Goal: Information Seeking & Learning: Learn about a topic

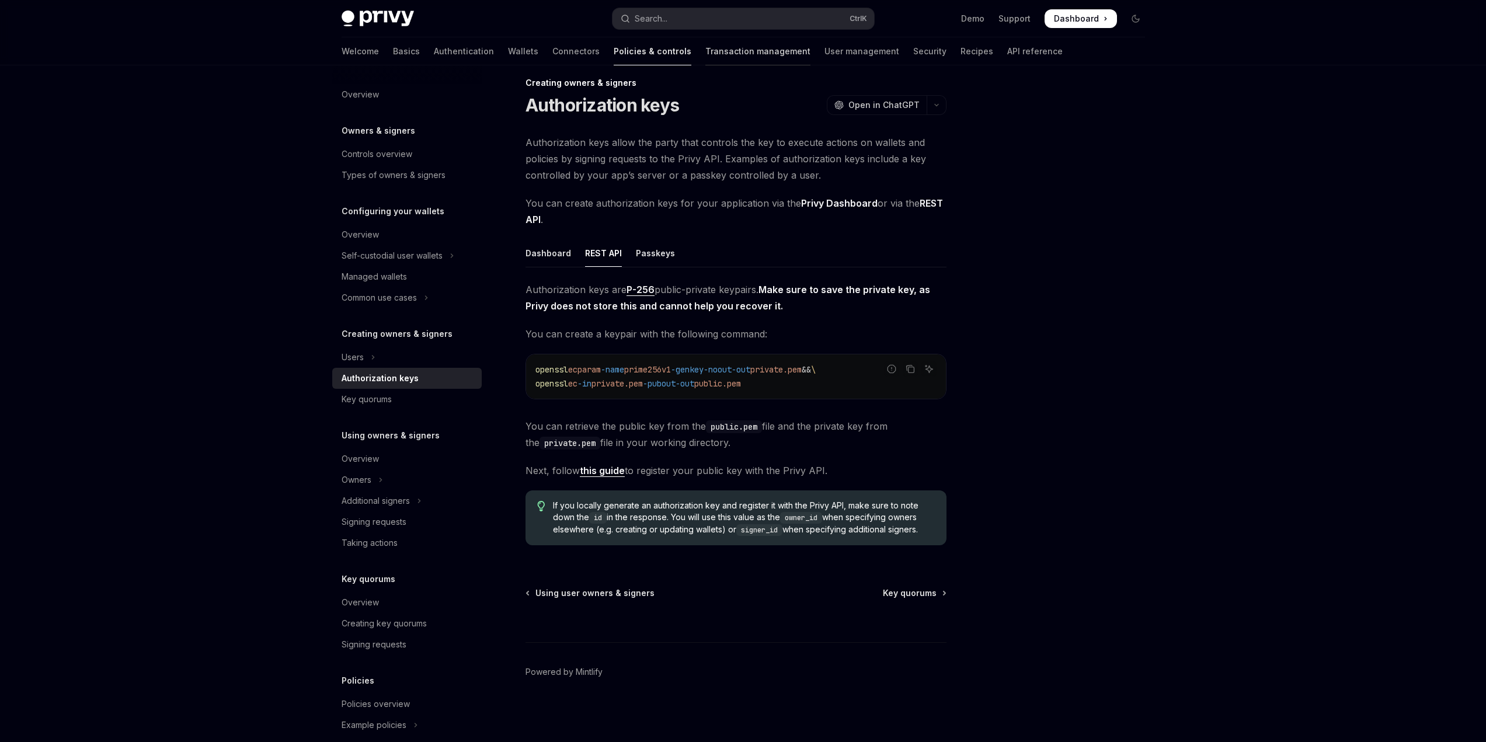
click at [706, 46] on link "Transaction management" at bounding box center [758, 51] width 105 height 28
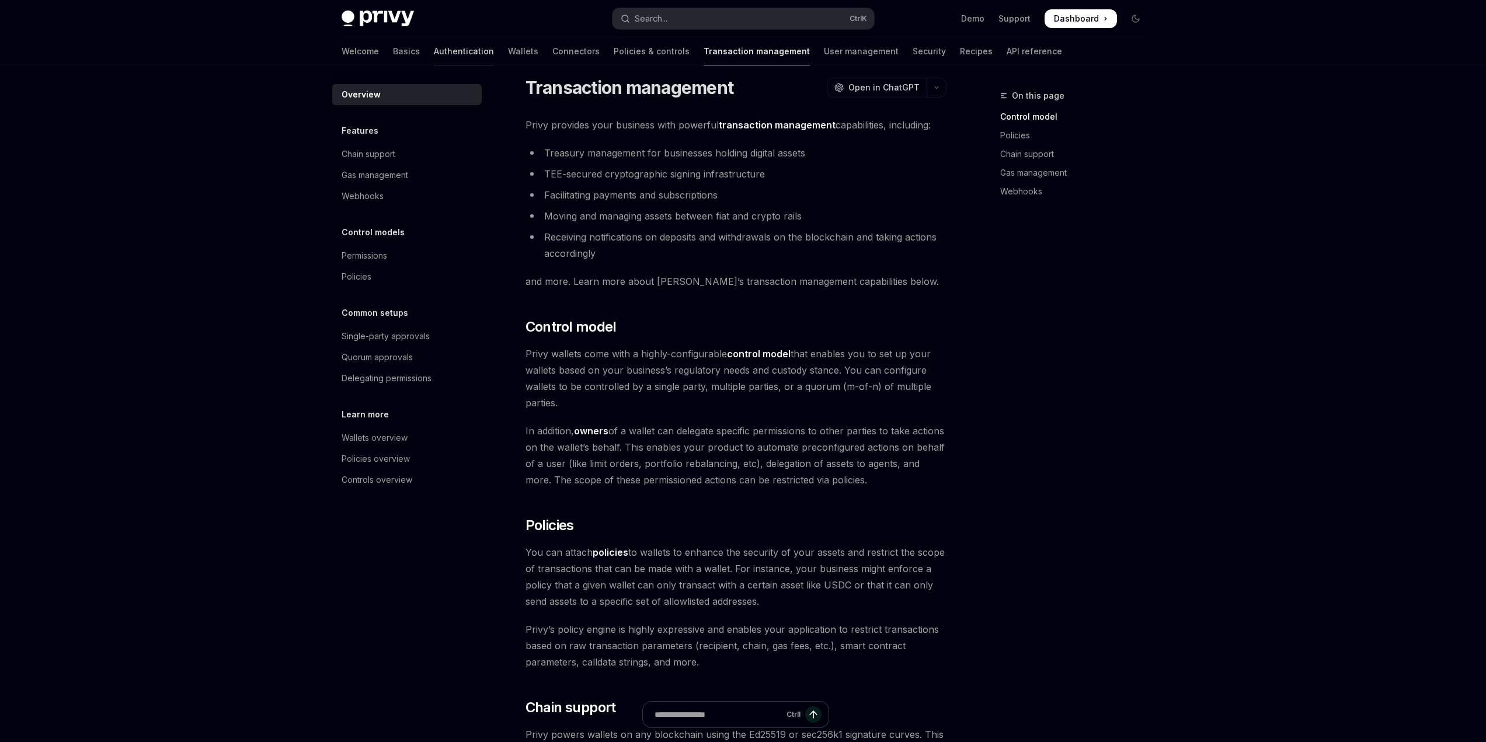
click at [434, 51] on link "Authentication" at bounding box center [464, 51] width 60 height 28
type textarea "*"
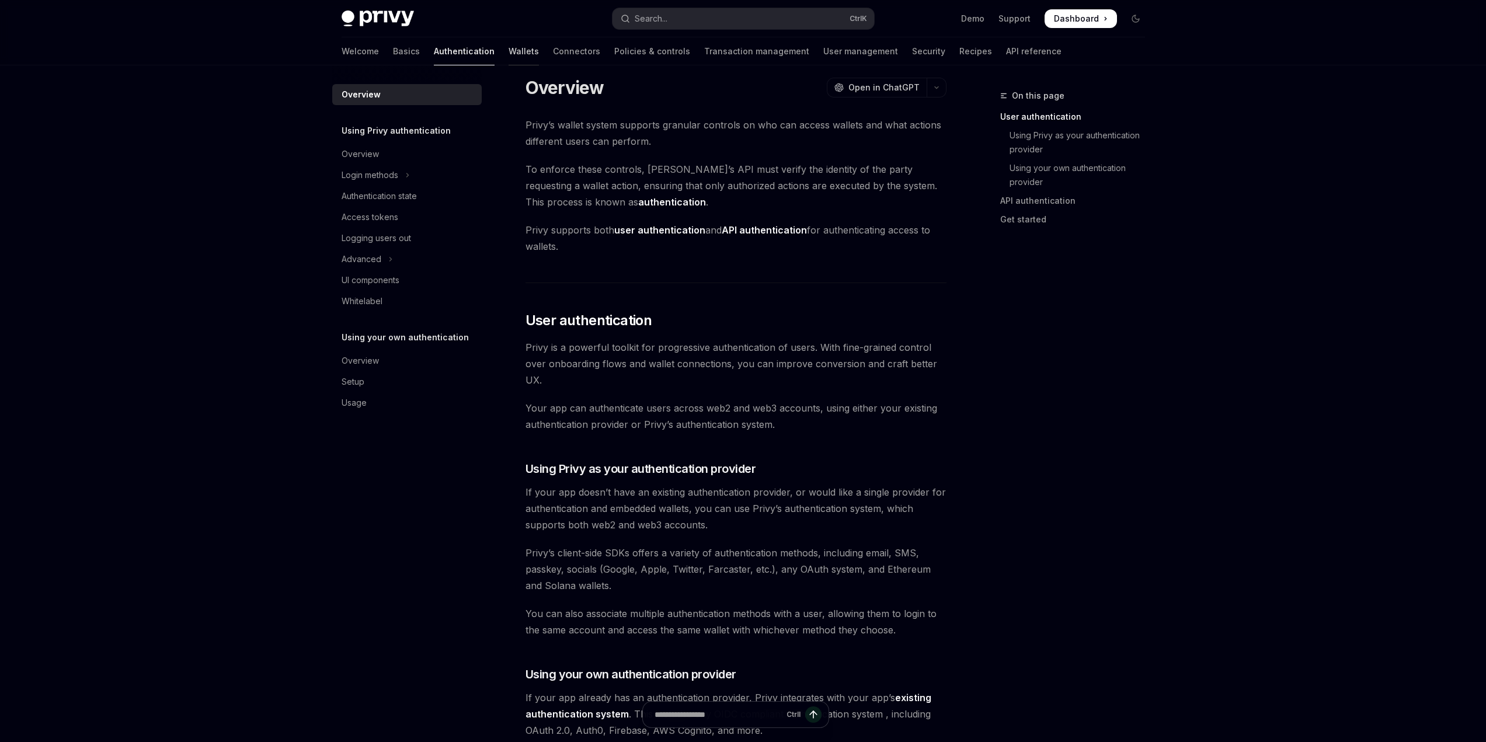
click at [509, 47] on link "Wallets" at bounding box center [524, 51] width 30 height 28
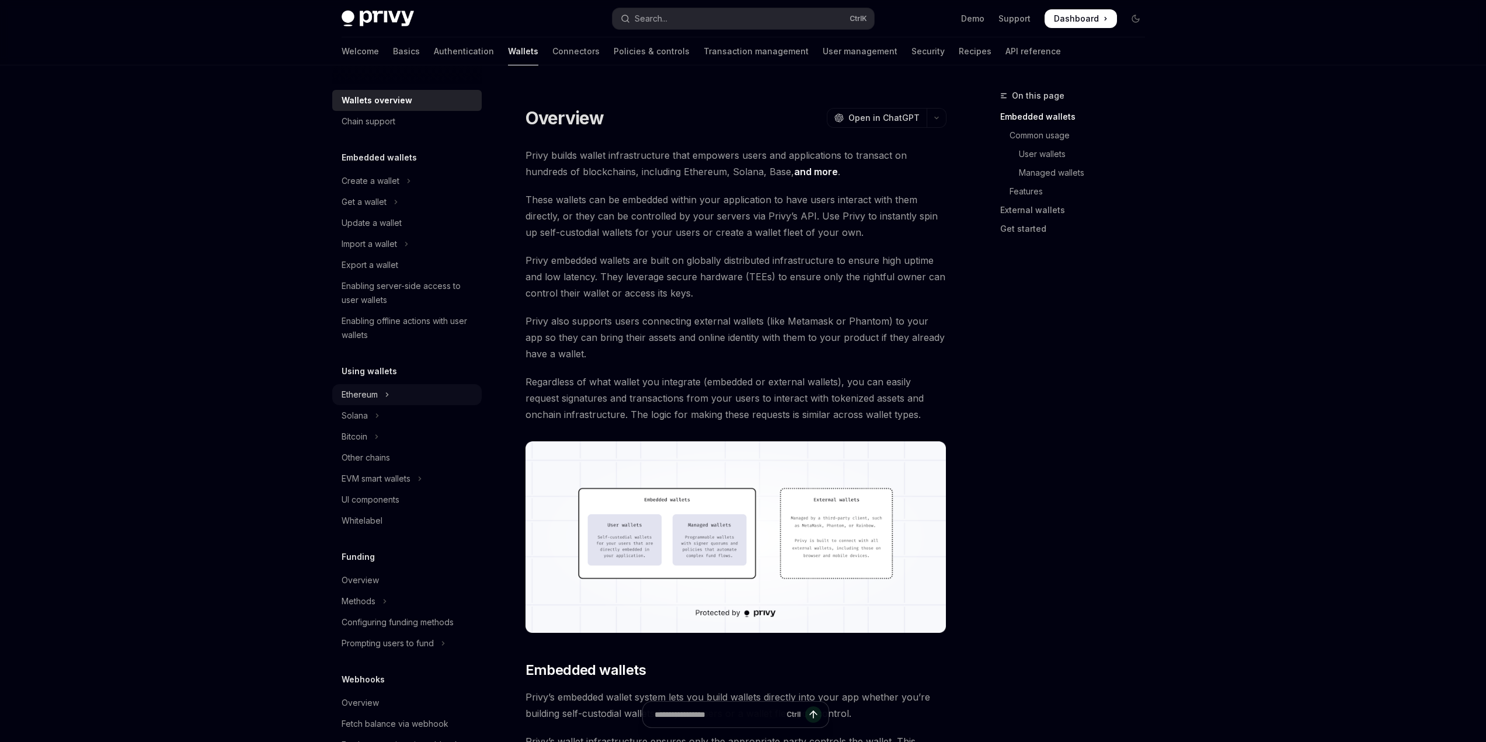
click at [385, 391] on icon "Toggle Ethereum section" at bounding box center [387, 395] width 5 height 14
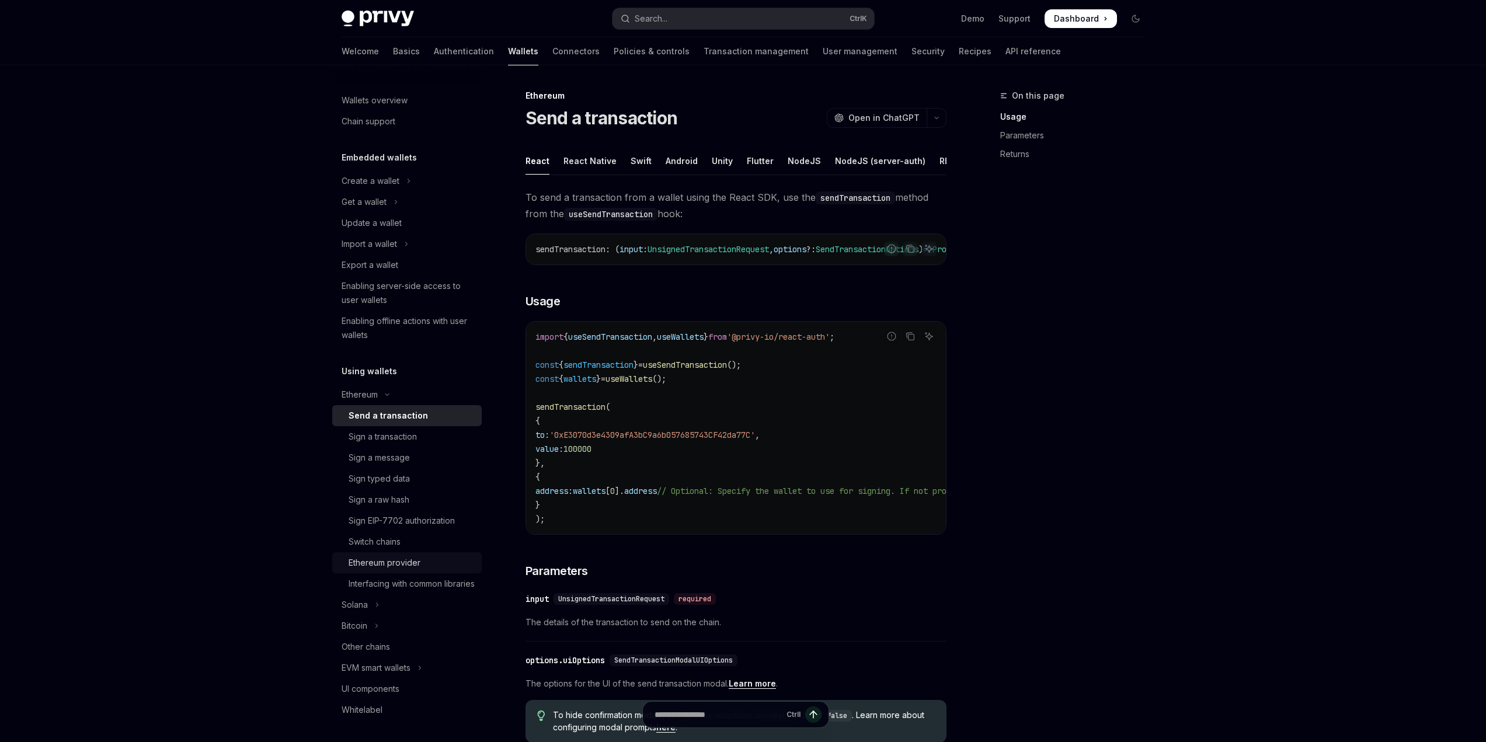
click at [416, 560] on div "Ethereum provider" at bounding box center [385, 563] width 72 height 14
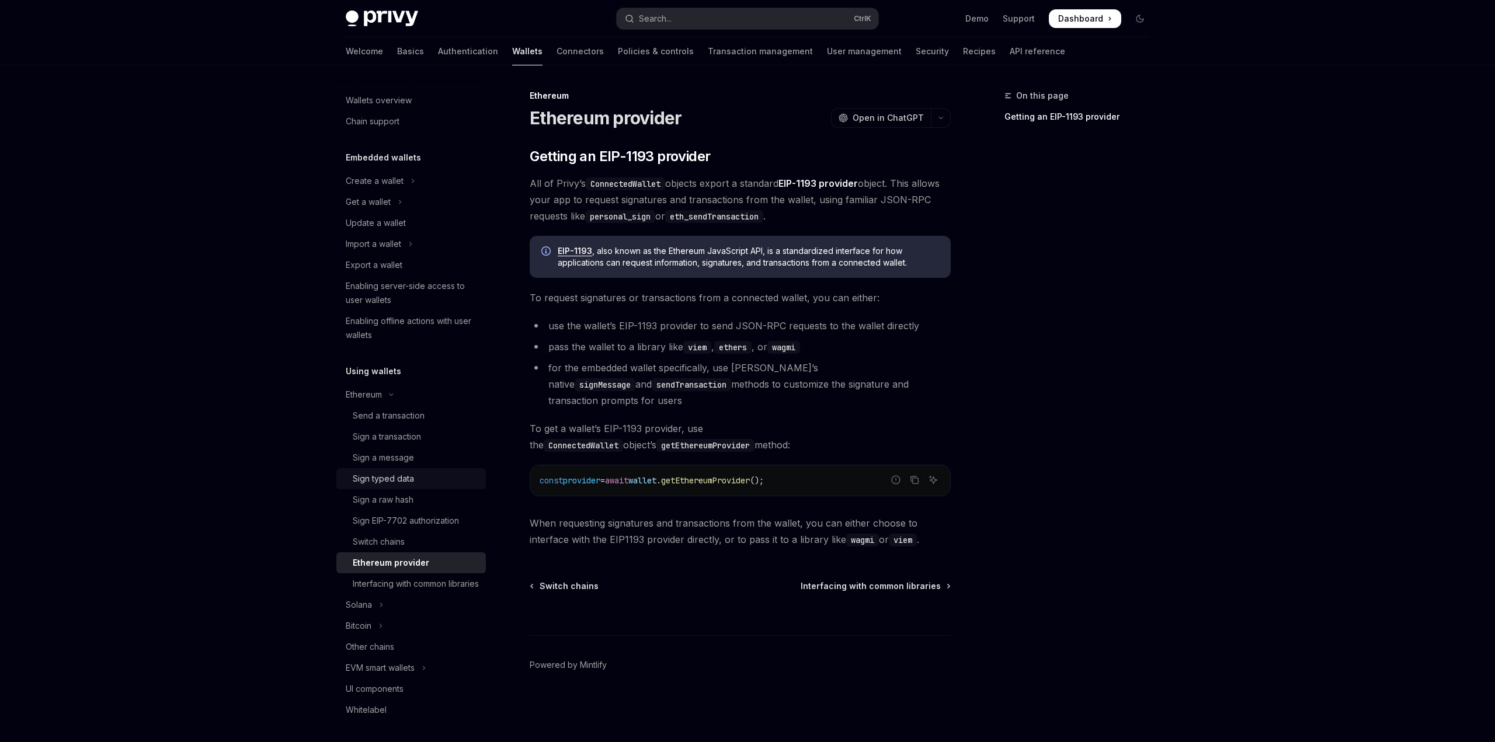
click at [409, 479] on div "Sign typed data" at bounding box center [383, 479] width 61 height 14
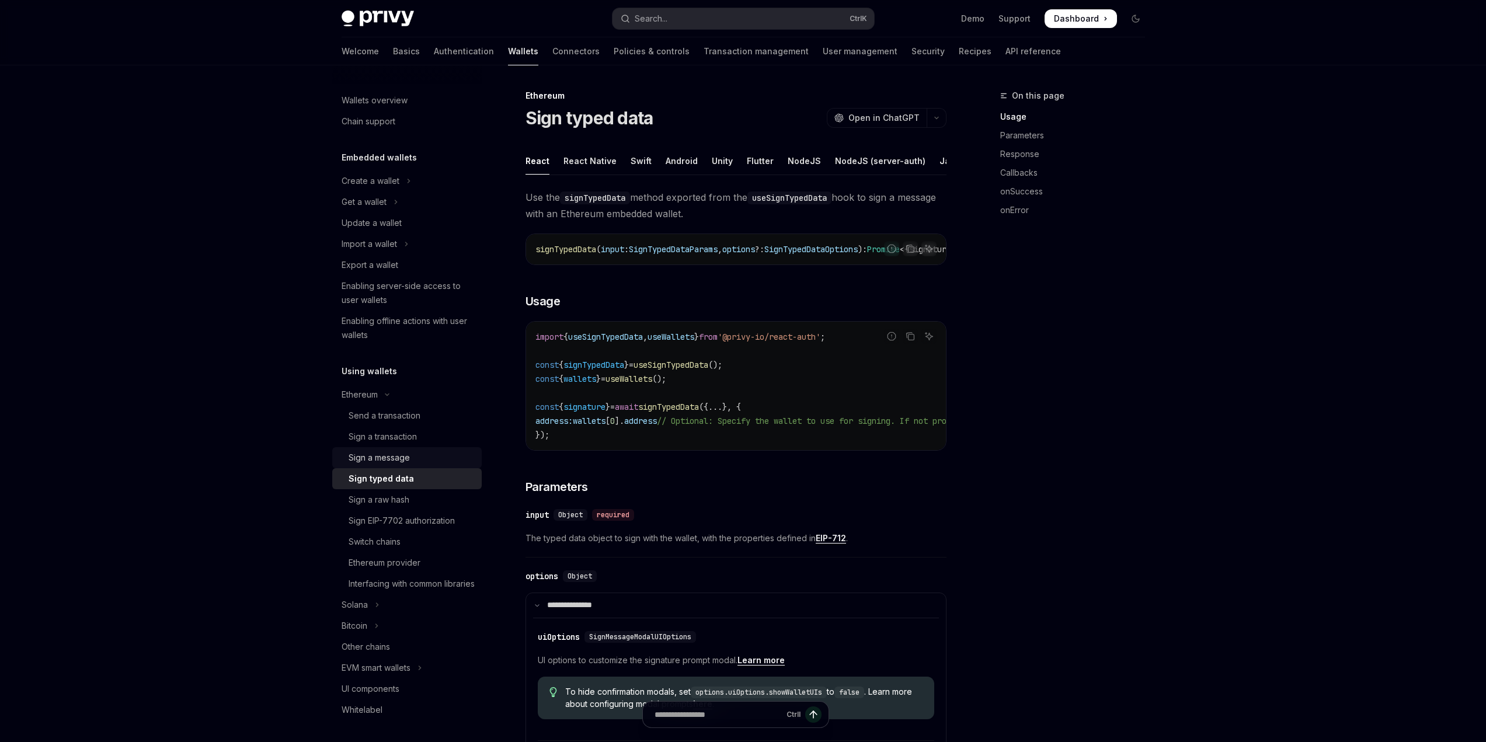
click at [422, 457] on div "Sign a message" at bounding box center [412, 458] width 126 height 14
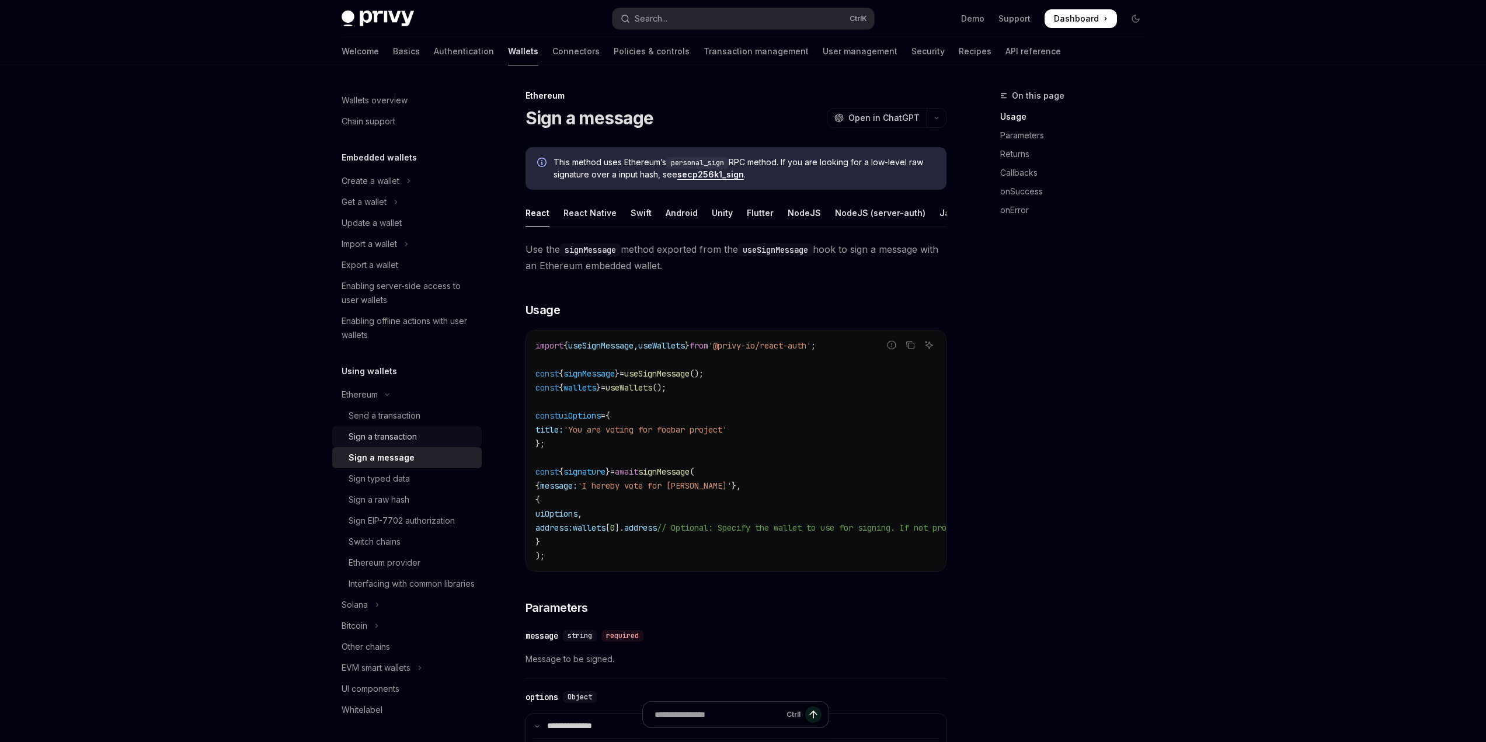
click at [415, 432] on div "Sign a transaction" at bounding box center [383, 437] width 68 height 14
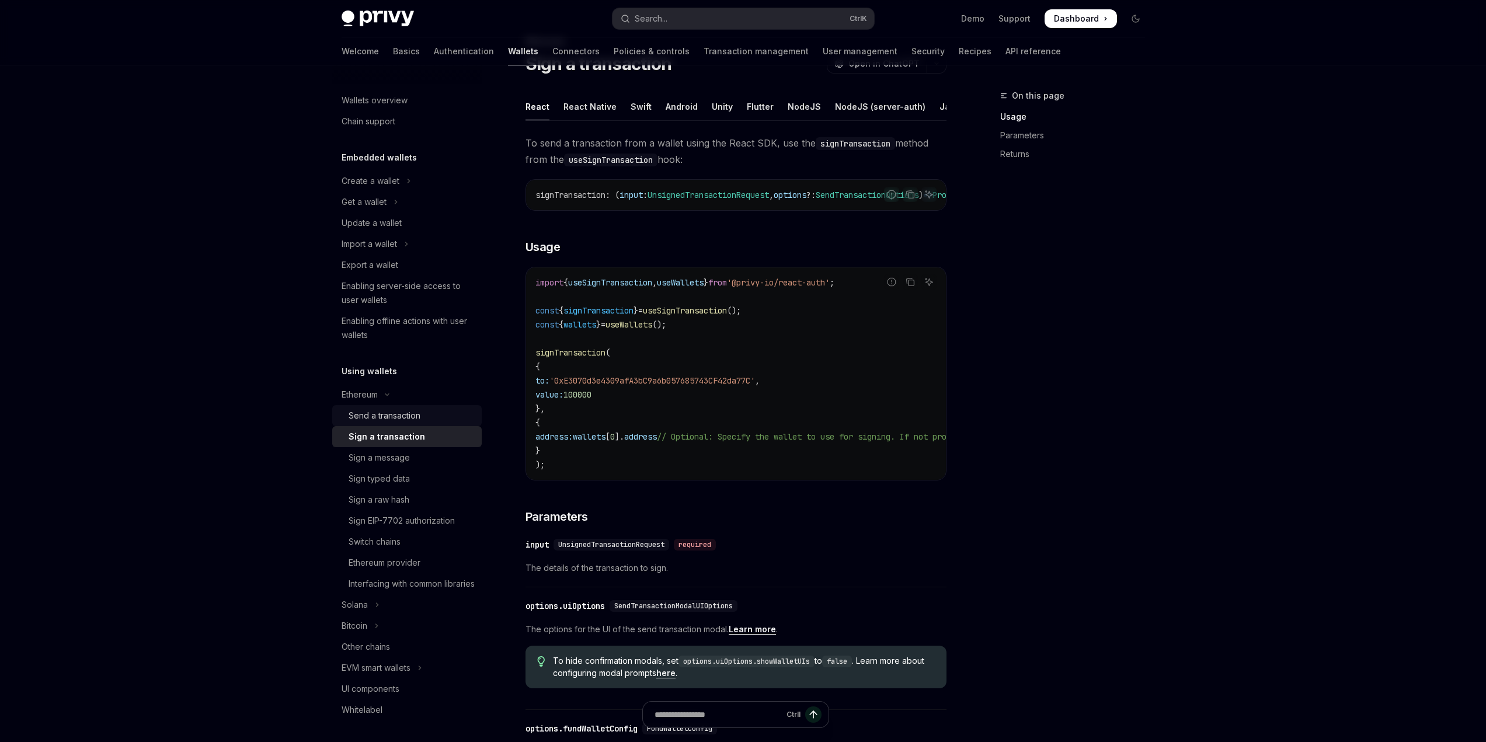
scroll to position [58, 0]
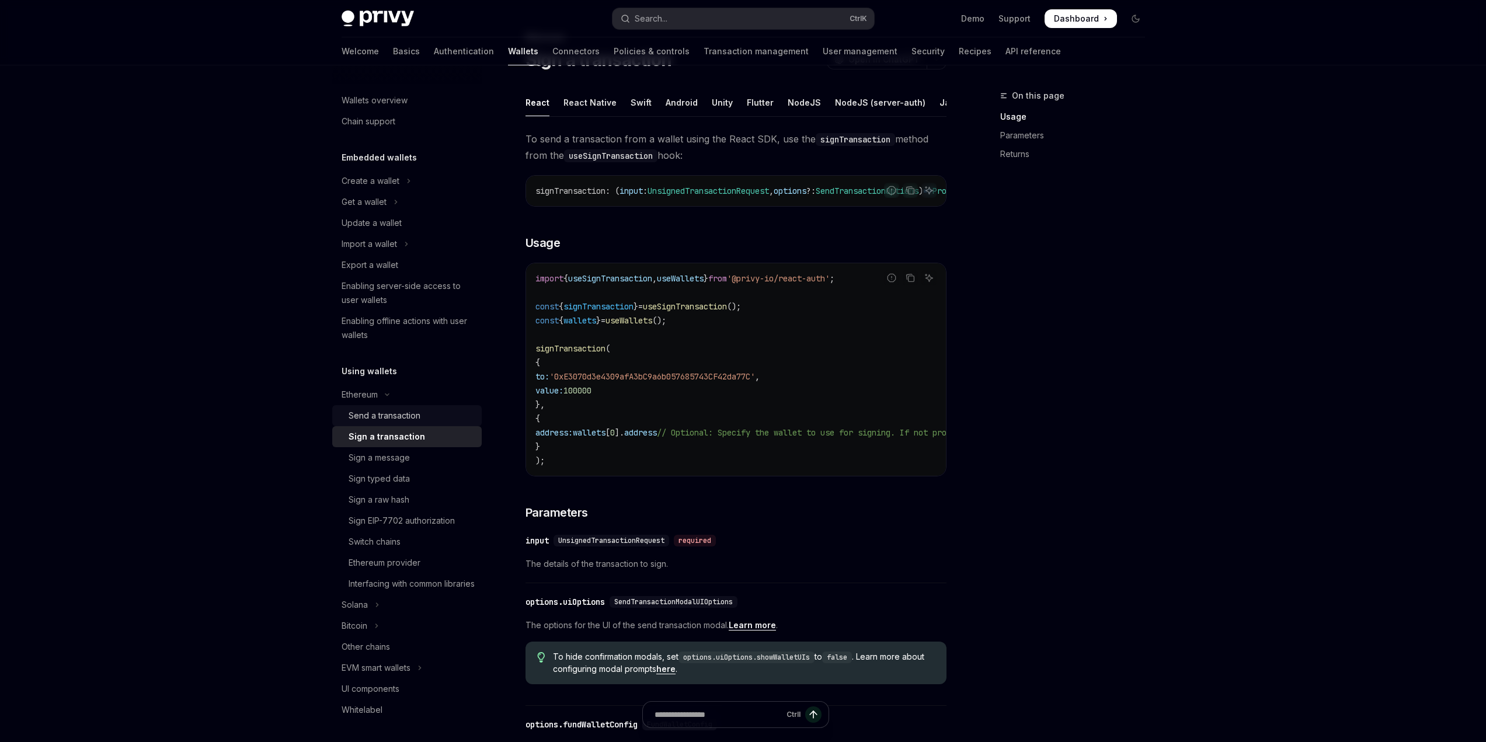
click at [407, 417] on div "Send a transaction" at bounding box center [385, 416] width 72 height 14
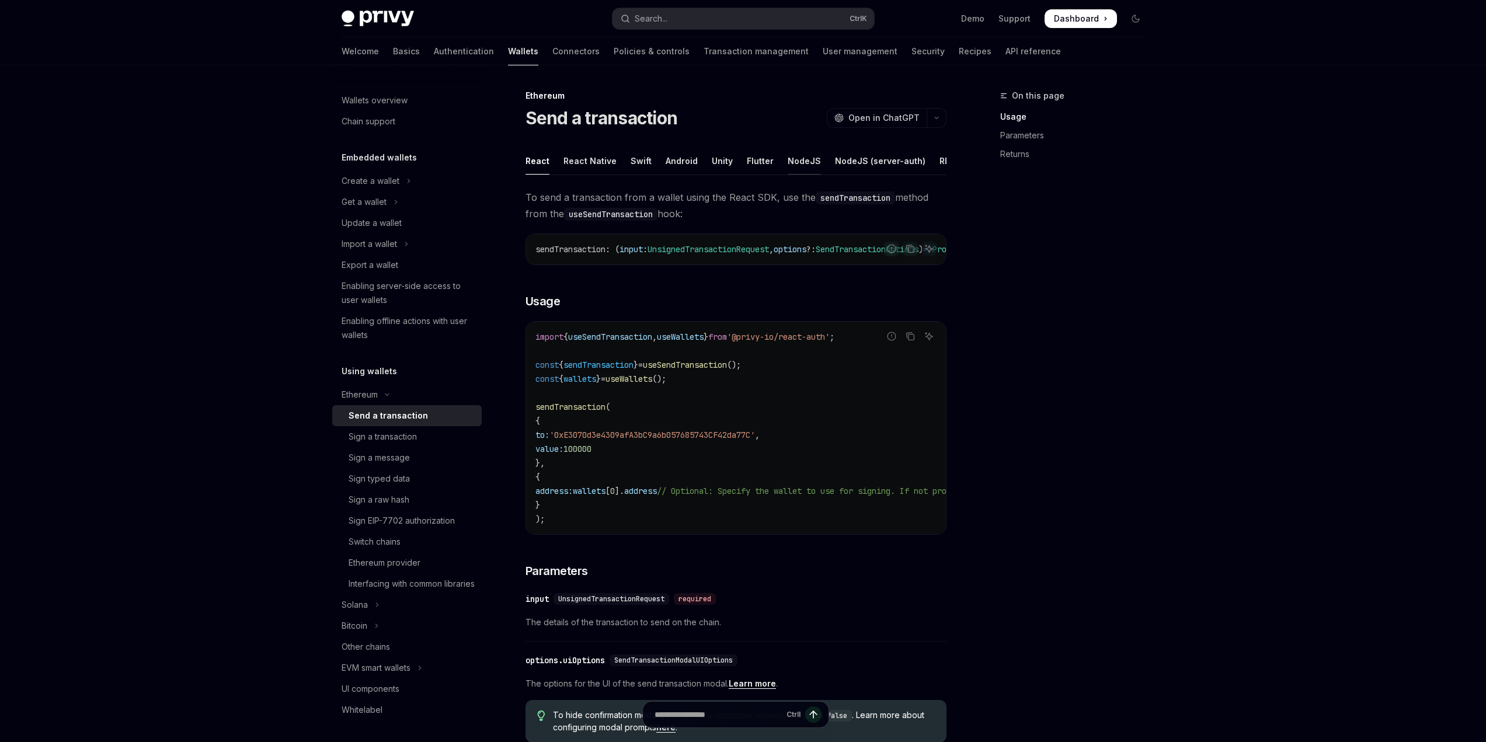
click at [793, 158] on div "NodeJS" at bounding box center [804, 160] width 33 height 27
type textarea "*"
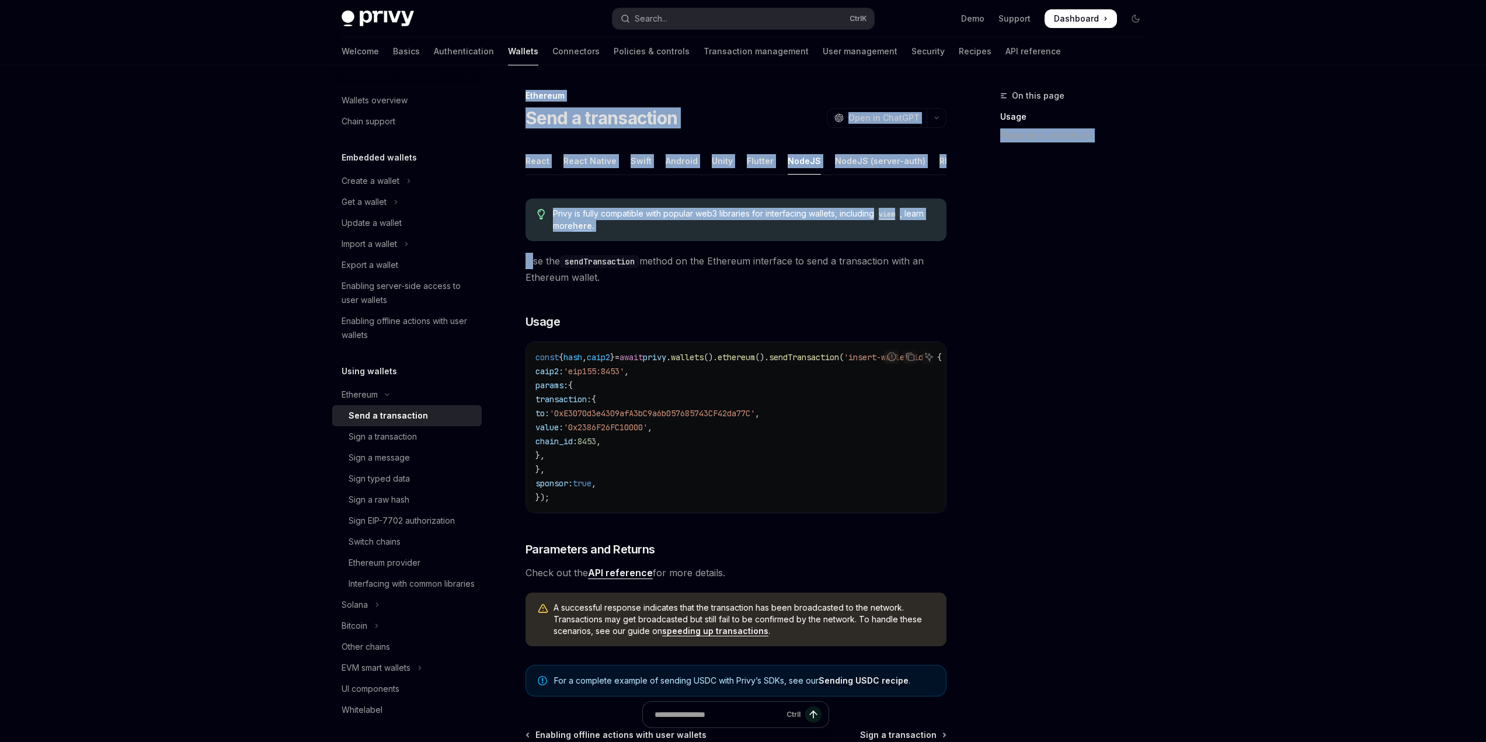
drag, startPoint x: 534, startPoint y: 269, endPoint x: 983, endPoint y: 319, distance: 452.0
click at [981, 319] on div "On this page Usage Parameters and Returns Ethereum Send a transaction OpenAI Op…" at bounding box center [743, 475] width 822 height 820
click at [1109, 386] on div "On this page Usage Parameters and Returns" at bounding box center [1066, 416] width 178 height 654
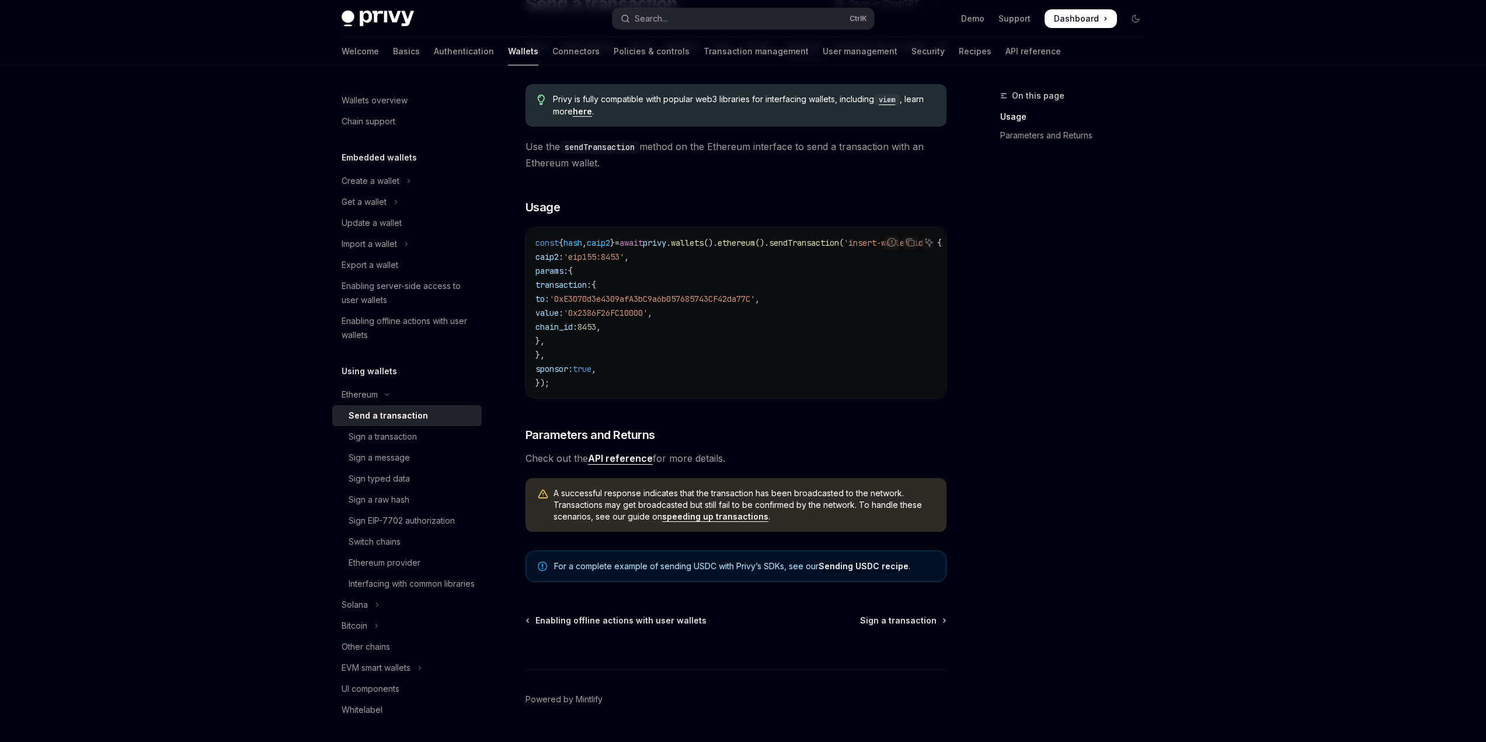
scroll to position [117, 0]
drag, startPoint x: 554, startPoint y: 513, endPoint x: 929, endPoint y: 520, distance: 375.0
click at [929, 520] on span "A successful response indicates that the transaction has been broadcasted to th…" at bounding box center [744, 502] width 381 height 35
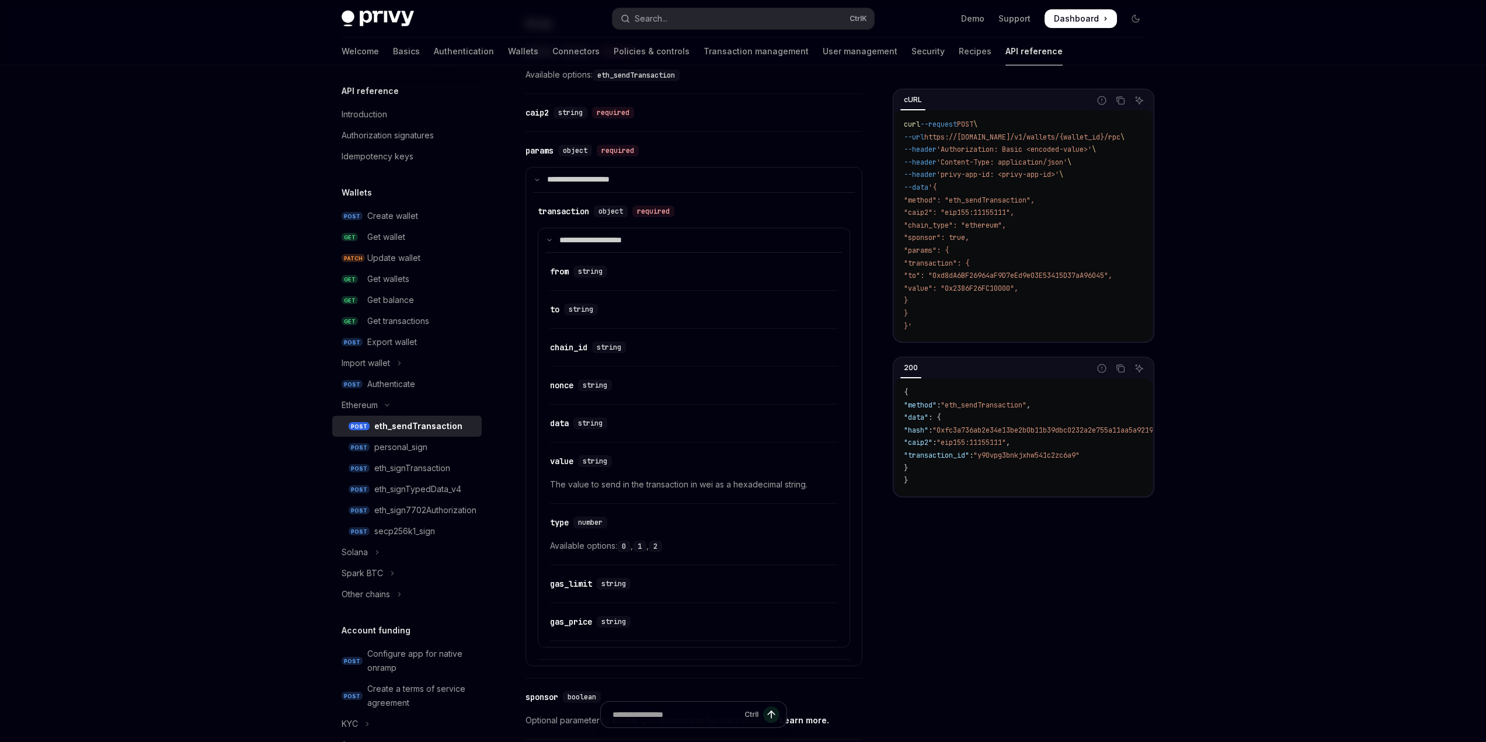
scroll to position [584, 0]
drag, startPoint x: 557, startPoint y: 478, endPoint x: 825, endPoint y: 473, distance: 268.7
click at [825, 473] on div "​ value string The value to send in the transaction in wei as a hexadecimal str…" at bounding box center [694, 471] width 288 height 55
click at [898, 572] on div "cURL Report incorrect code Copy Ask AI curl --request POST \ --url https://api.…" at bounding box center [1024, 416] width 262 height 654
drag, startPoint x: 547, startPoint y: 542, endPoint x: 691, endPoint y: 542, distance: 144.3
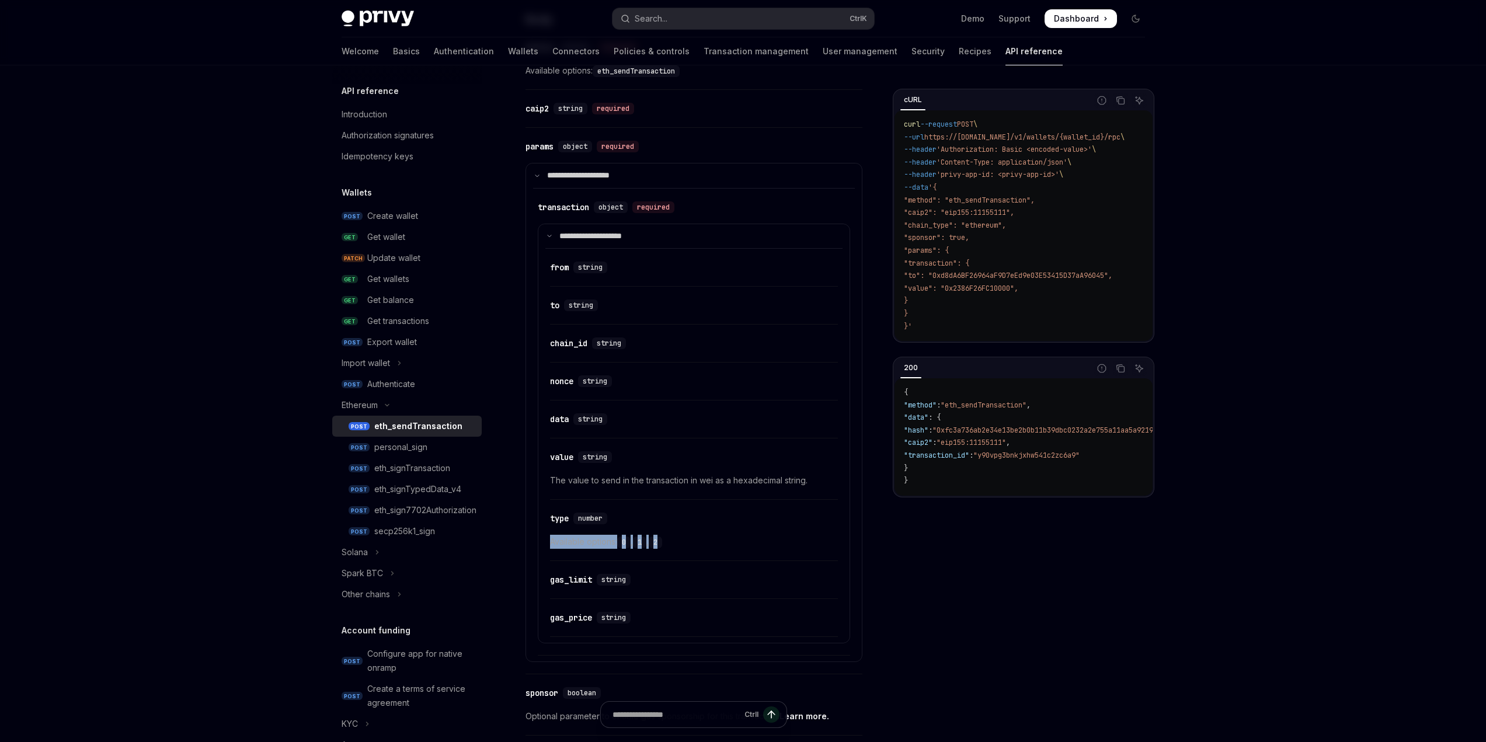
click at [691, 542] on attributesChildren "​ from string ​ to string ​ chain_id string ​ nonce string ​ data string ​ valu…" at bounding box center [694, 442] width 297 height 389
click at [866, 580] on div "cURL Report incorrect code Copy Ask AI curl --request POST \ --url https://api.…" at bounding box center [743, 402] width 822 height 1843
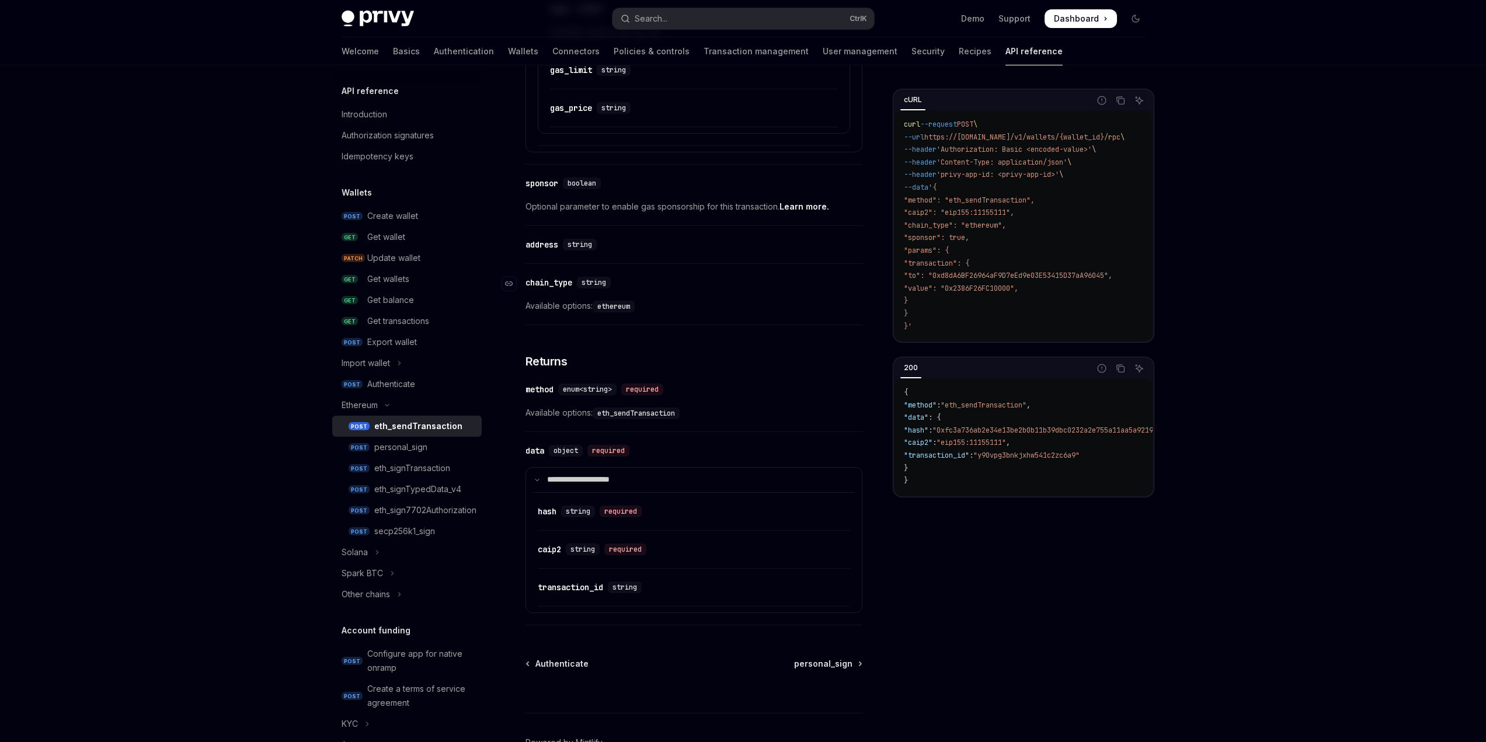
scroll to position [1110, 0]
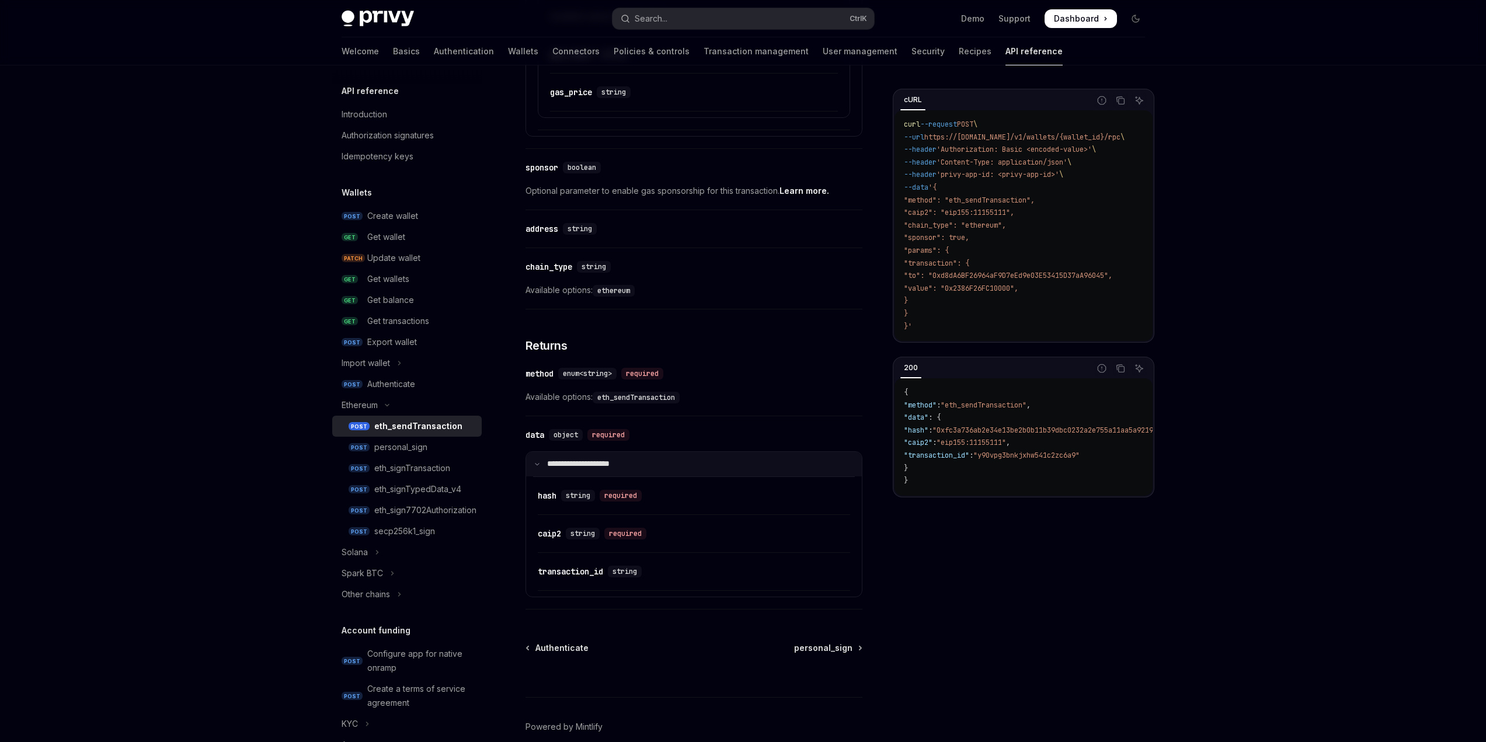
click at [535, 466] on icon at bounding box center [537, 464] width 6 height 6
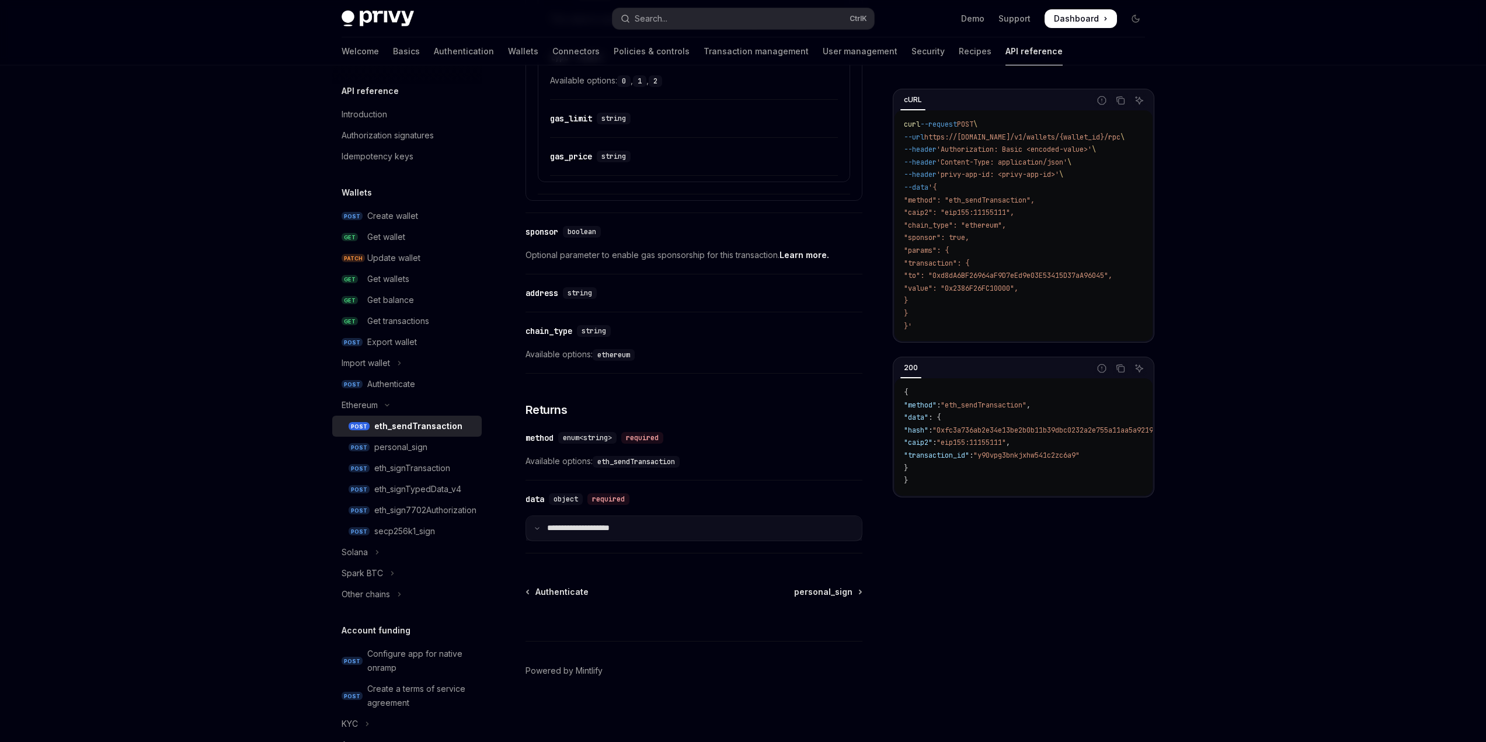
click at [536, 531] on icon at bounding box center [537, 529] width 6 height 6
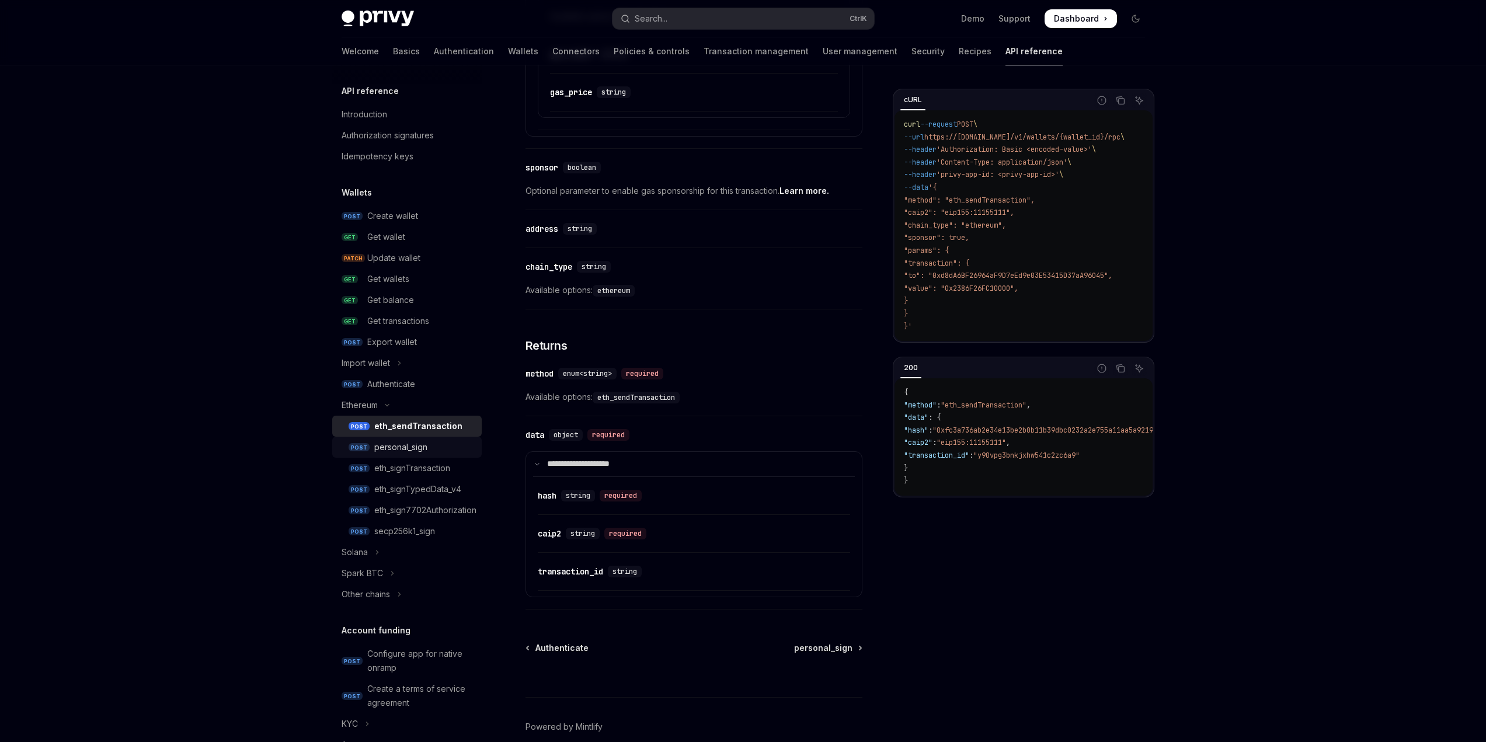
click at [407, 453] on div "personal_sign" at bounding box center [400, 447] width 53 height 14
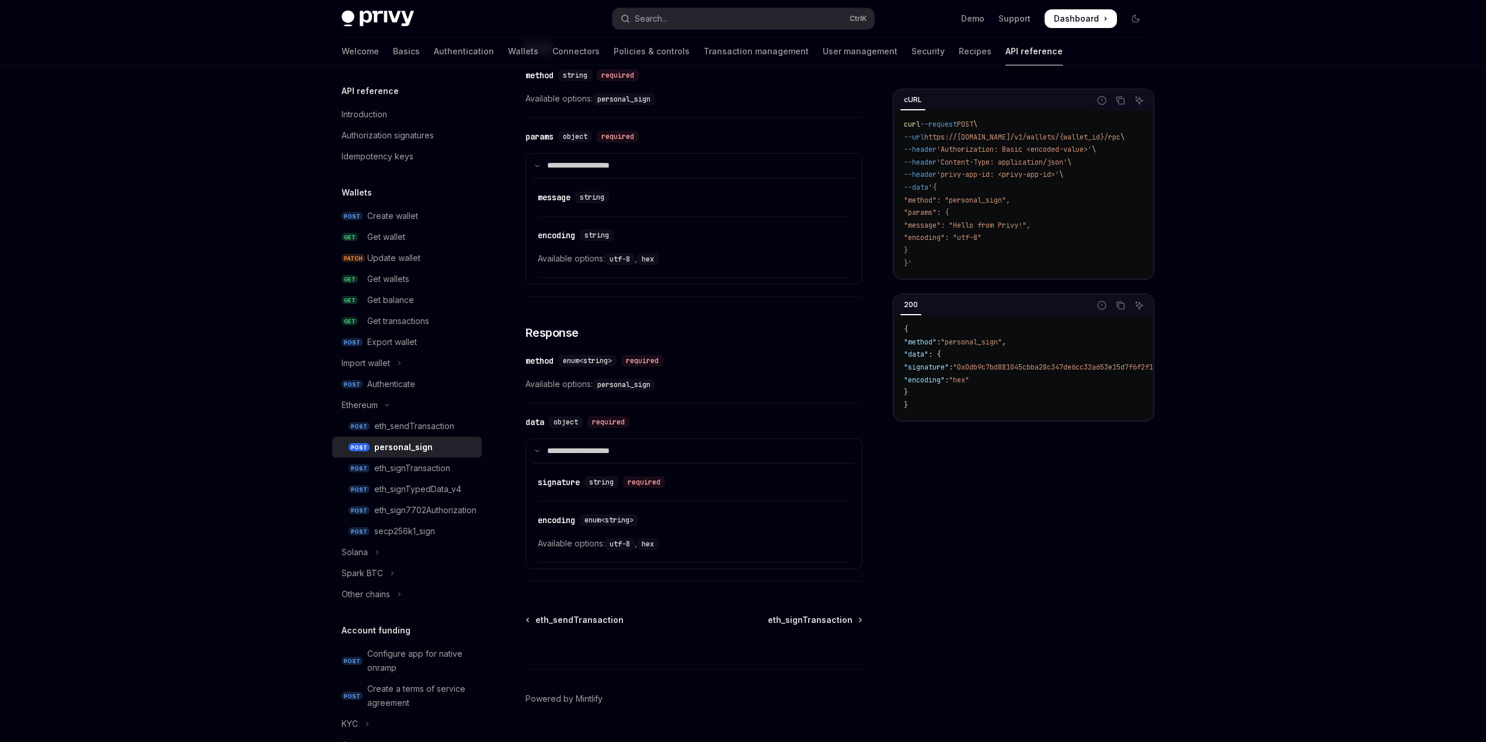
scroll to position [467, 0]
click at [402, 468] on div "eth_signTransaction" at bounding box center [412, 468] width 76 height 14
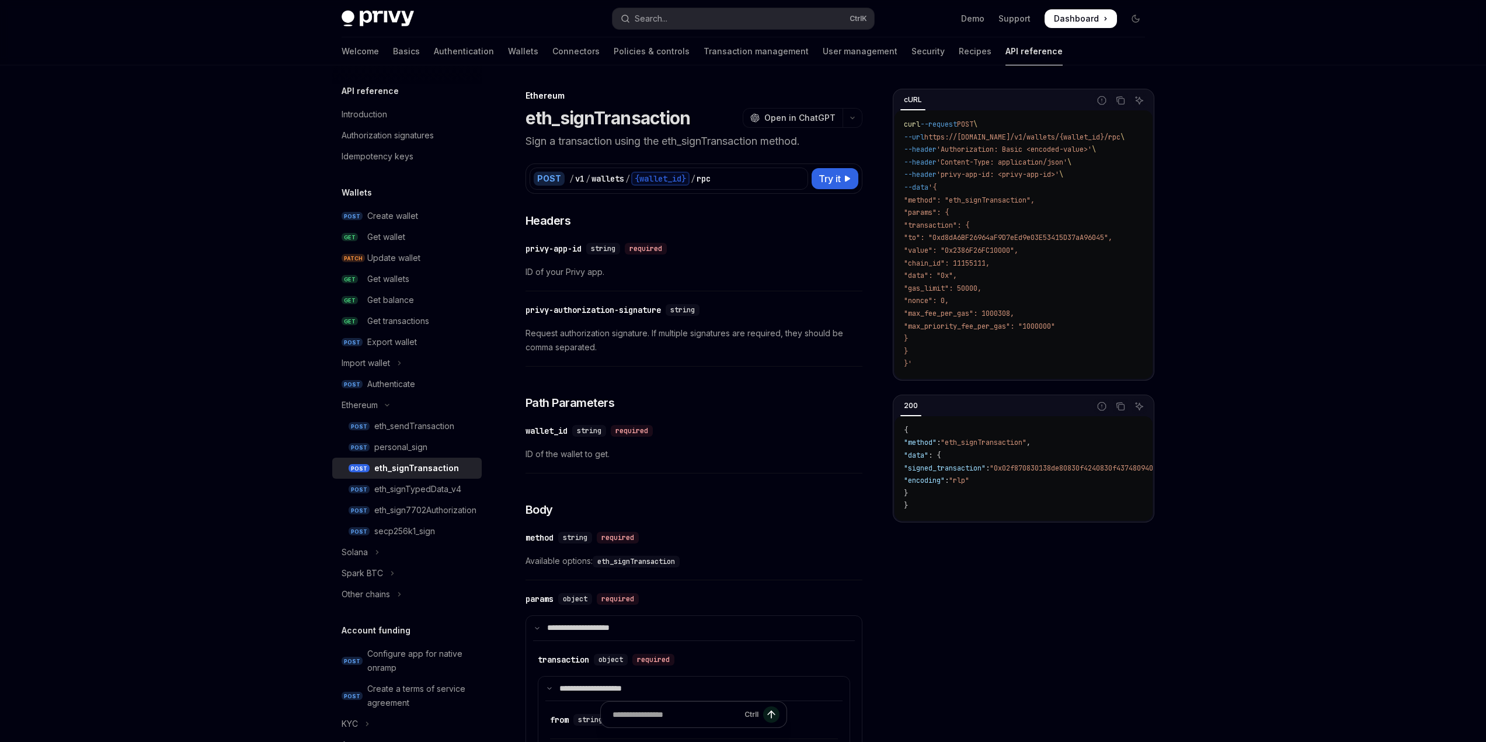
click at [411, 423] on div "eth_sendTransaction" at bounding box center [414, 426] width 80 height 14
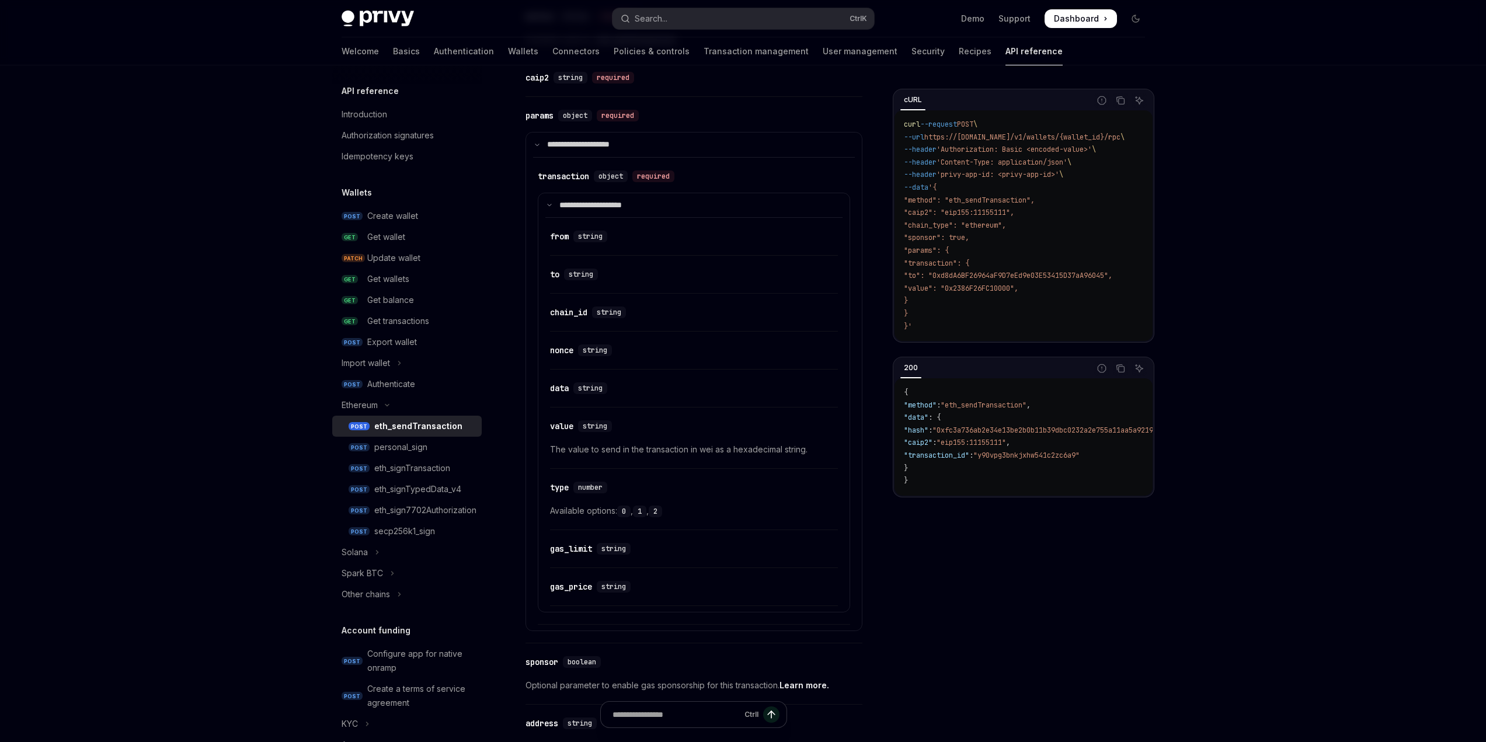
scroll to position [642, 0]
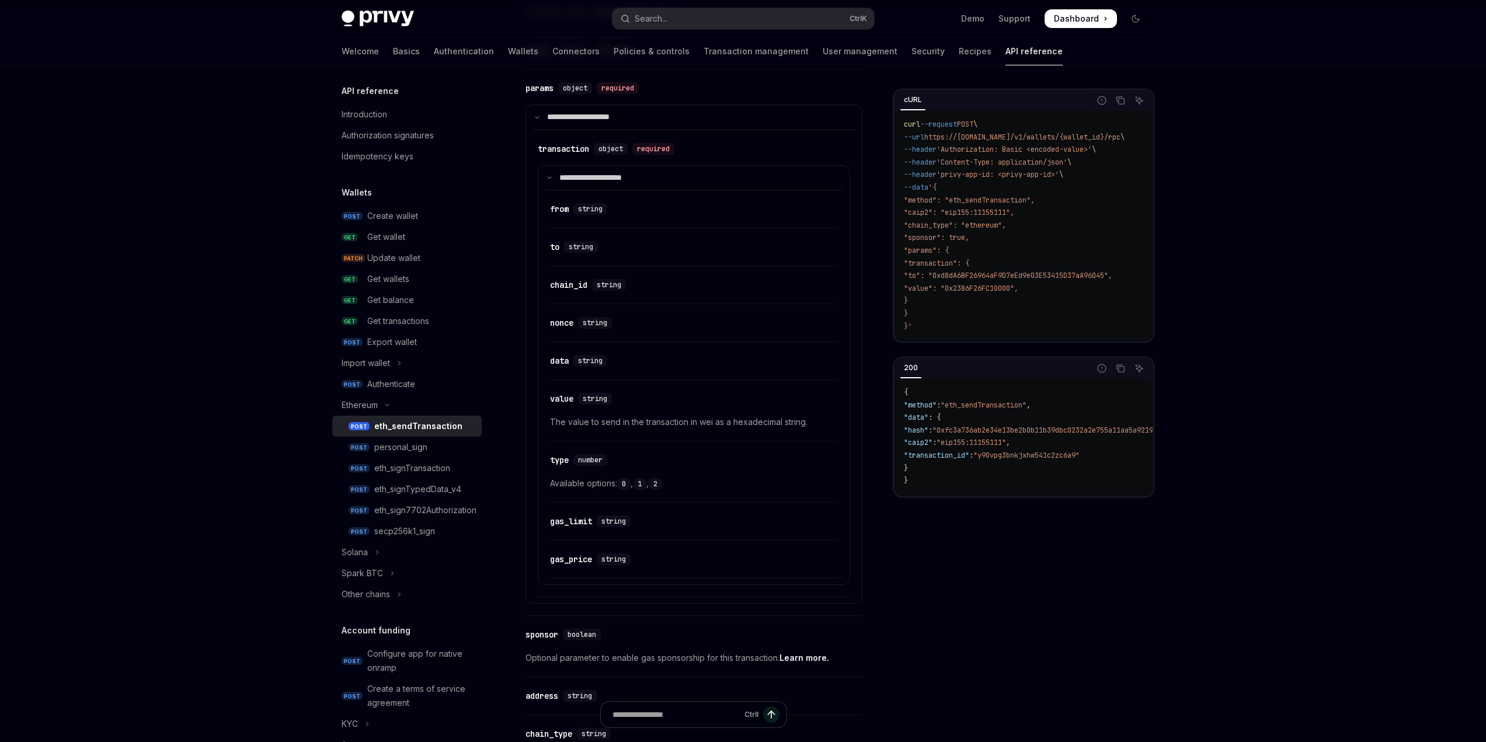
click at [1235, 546] on div "Skip to main content Privy Docs home page Search... Ctrl K Demo Support Dashboa…" at bounding box center [743, 312] width 1486 height 1908
drag, startPoint x: 815, startPoint y: 421, endPoint x: 542, endPoint y: 392, distance: 274.9
click at [550, 392] on div "​ value string The value to send in the transaction in wei as a hexadecimal str…" at bounding box center [694, 413] width 288 height 55
click at [1253, 573] on div "Skip to main content Privy Docs home page Search... Ctrl K Demo Support Dashboa…" at bounding box center [743, 312] width 1486 height 1908
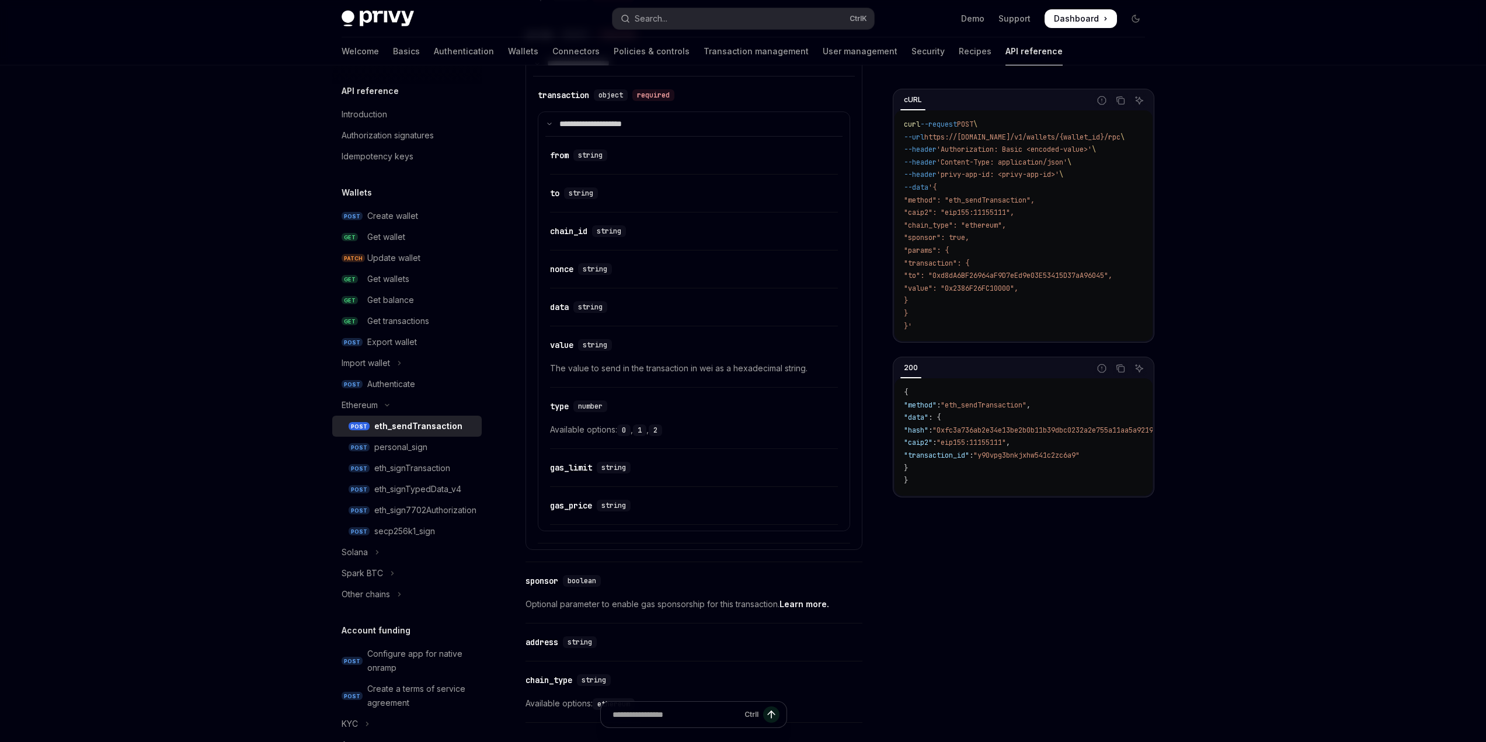
scroll to position [701, 0]
click at [1228, 578] on div "Skip to main content Privy Docs home page Search... Ctrl K Demo Support Dashboa…" at bounding box center [743, 253] width 1486 height 1908
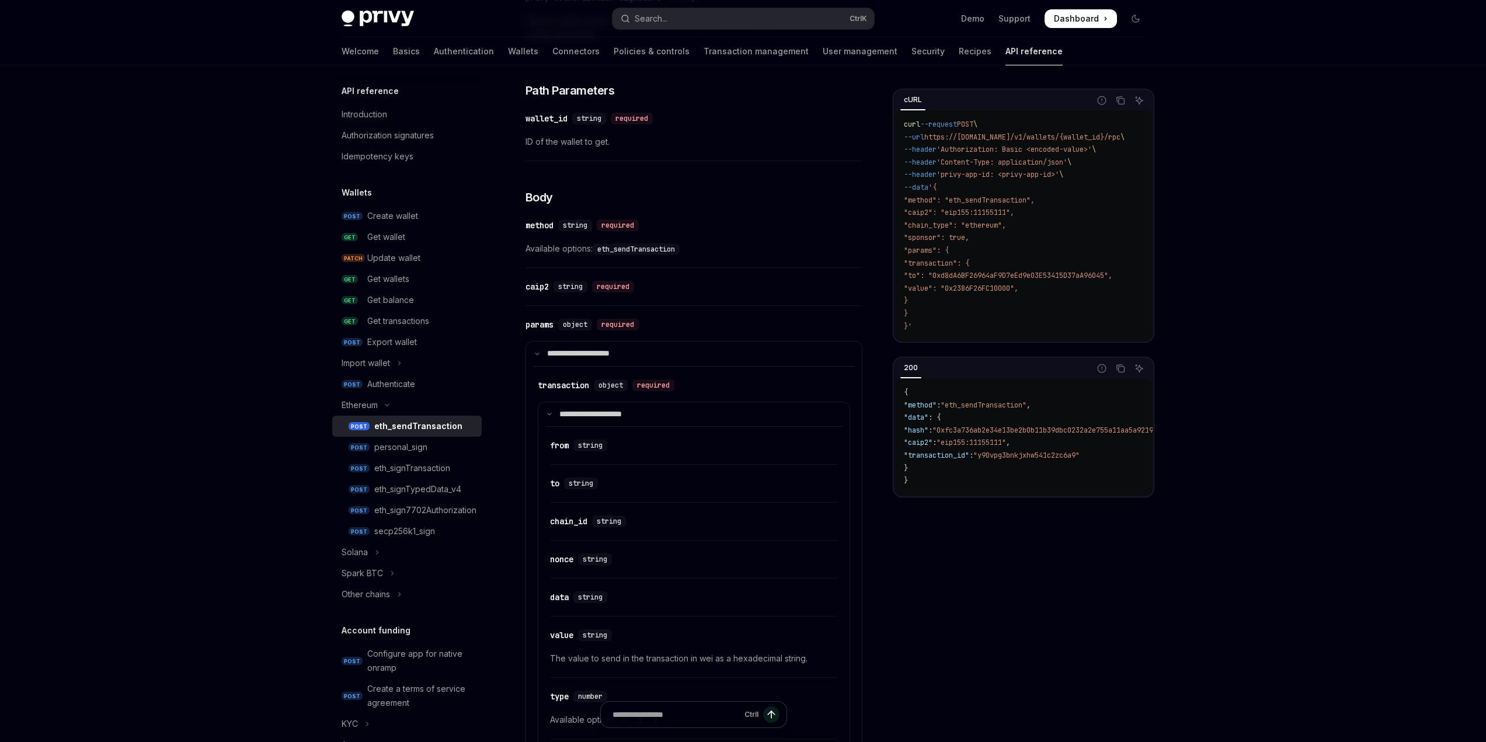
scroll to position [350, 0]
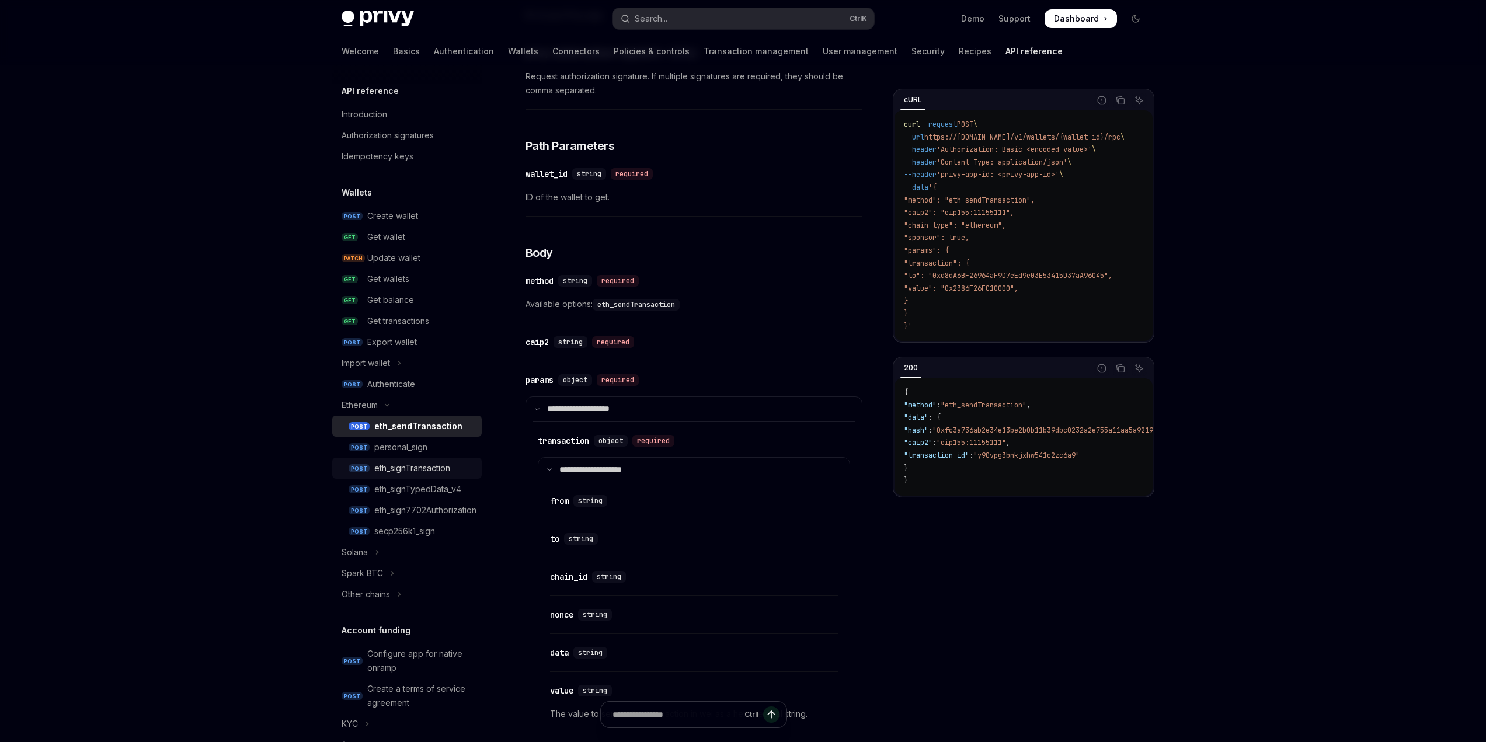
click at [438, 464] on div "eth_signTransaction" at bounding box center [412, 468] width 76 height 14
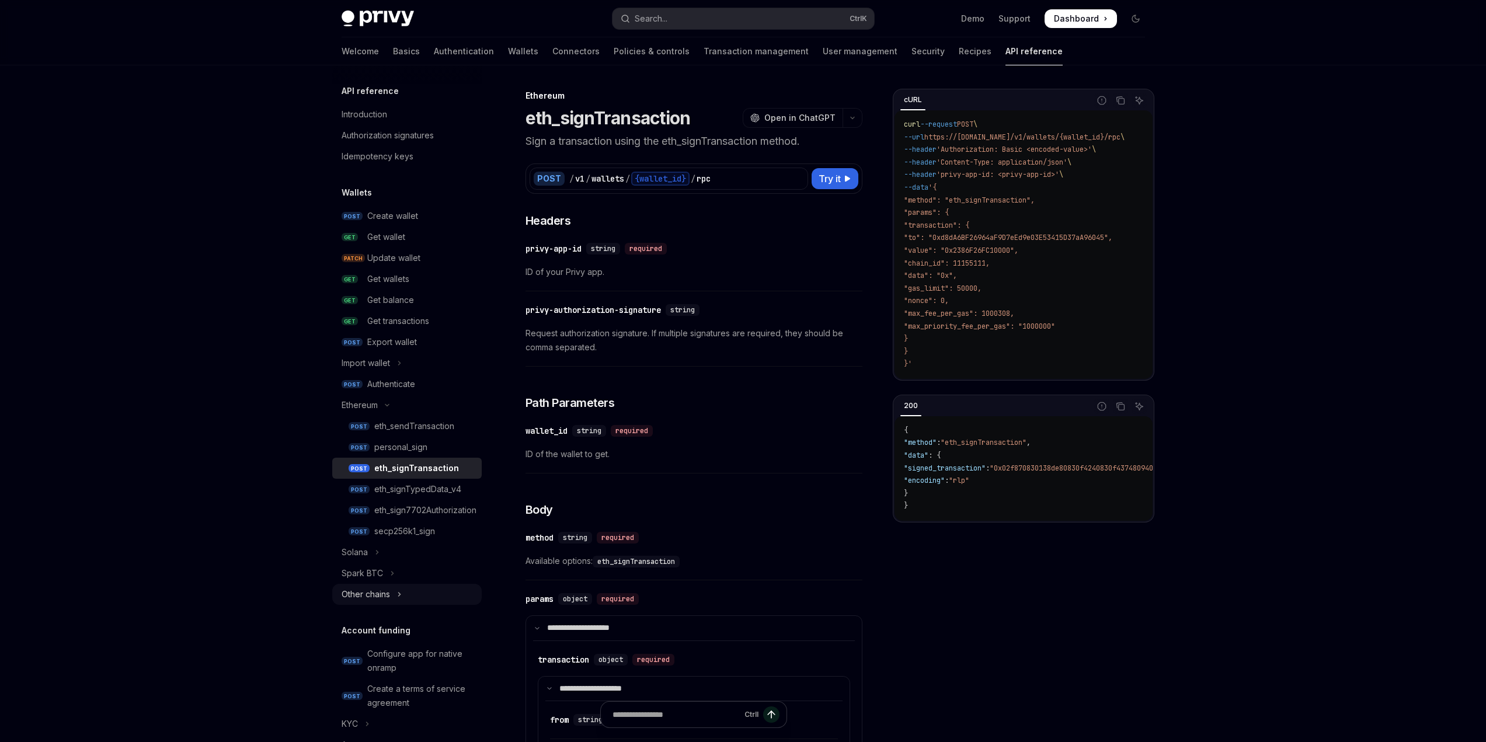
click at [408, 595] on button "Other chains" at bounding box center [407, 594] width 150 height 21
type textarea "*"
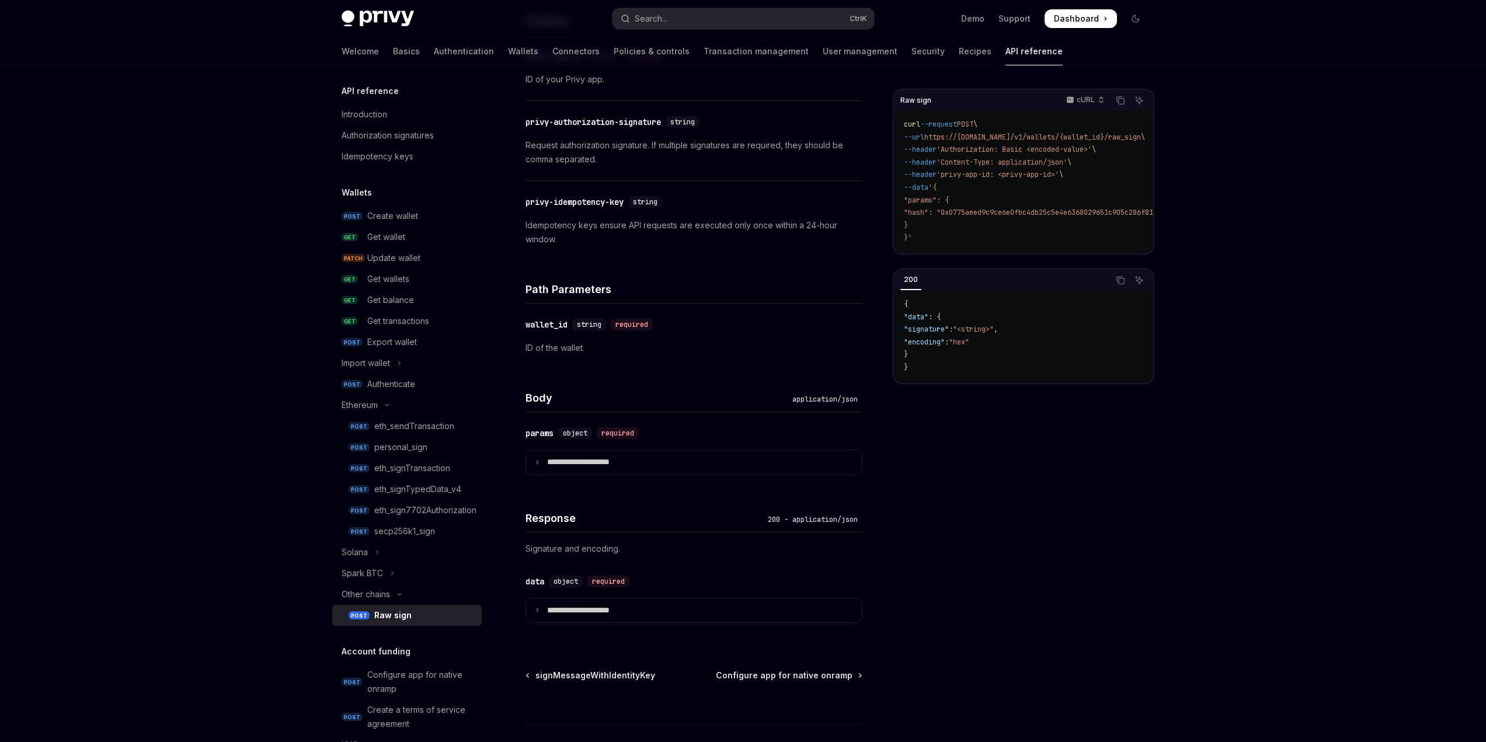
scroll to position [409, 0]
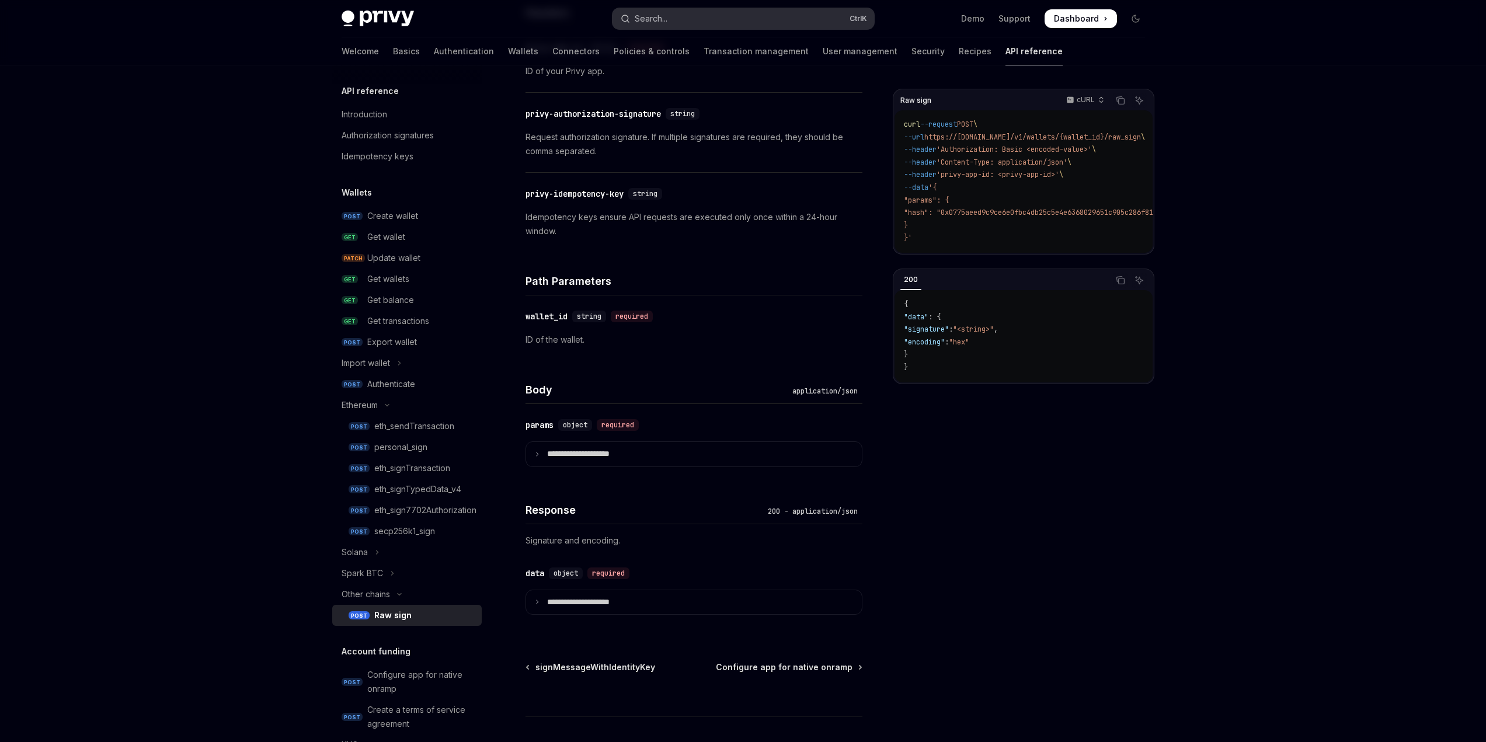
click at [683, 19] on button "Search... Ctrl K" at bounding box center [744, 18] width 262 height 21
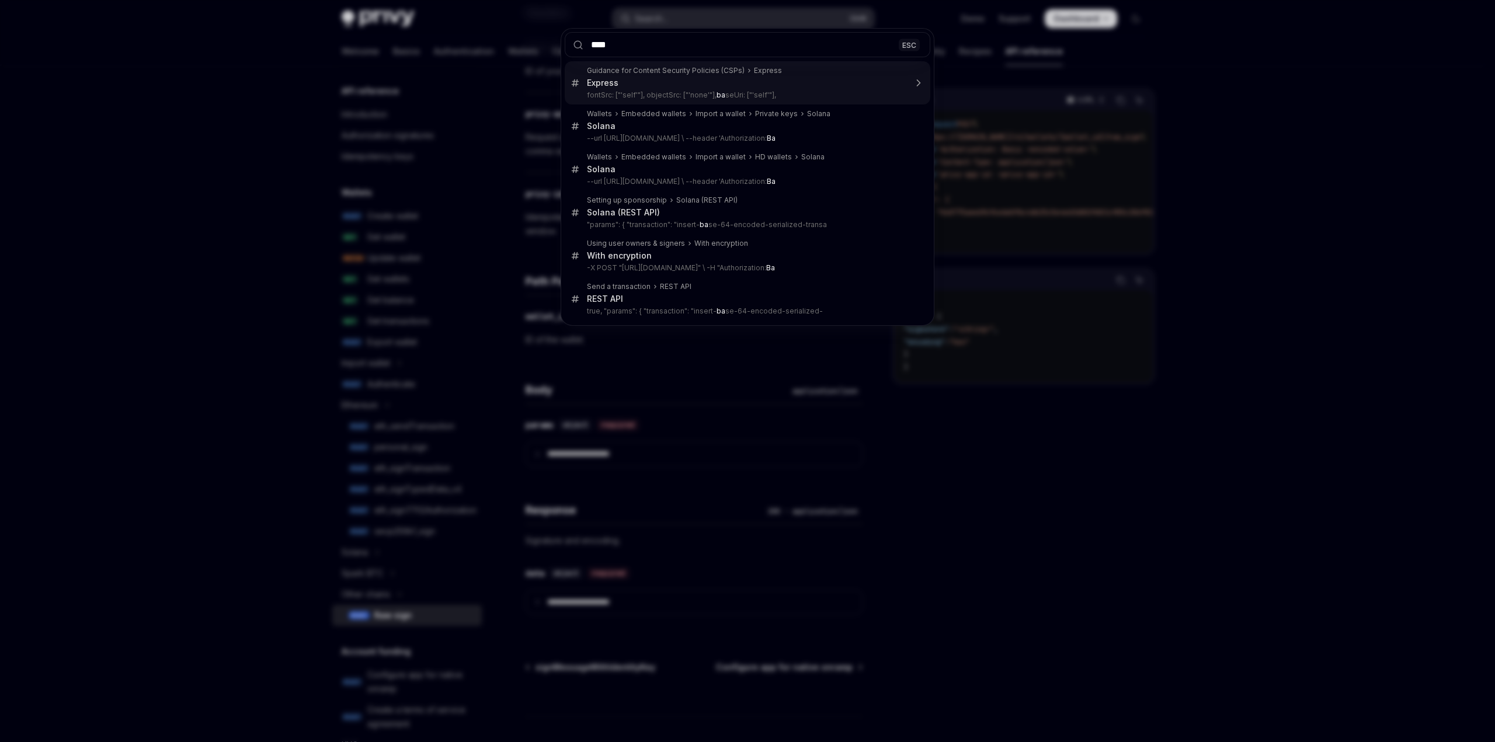
type input "*****"
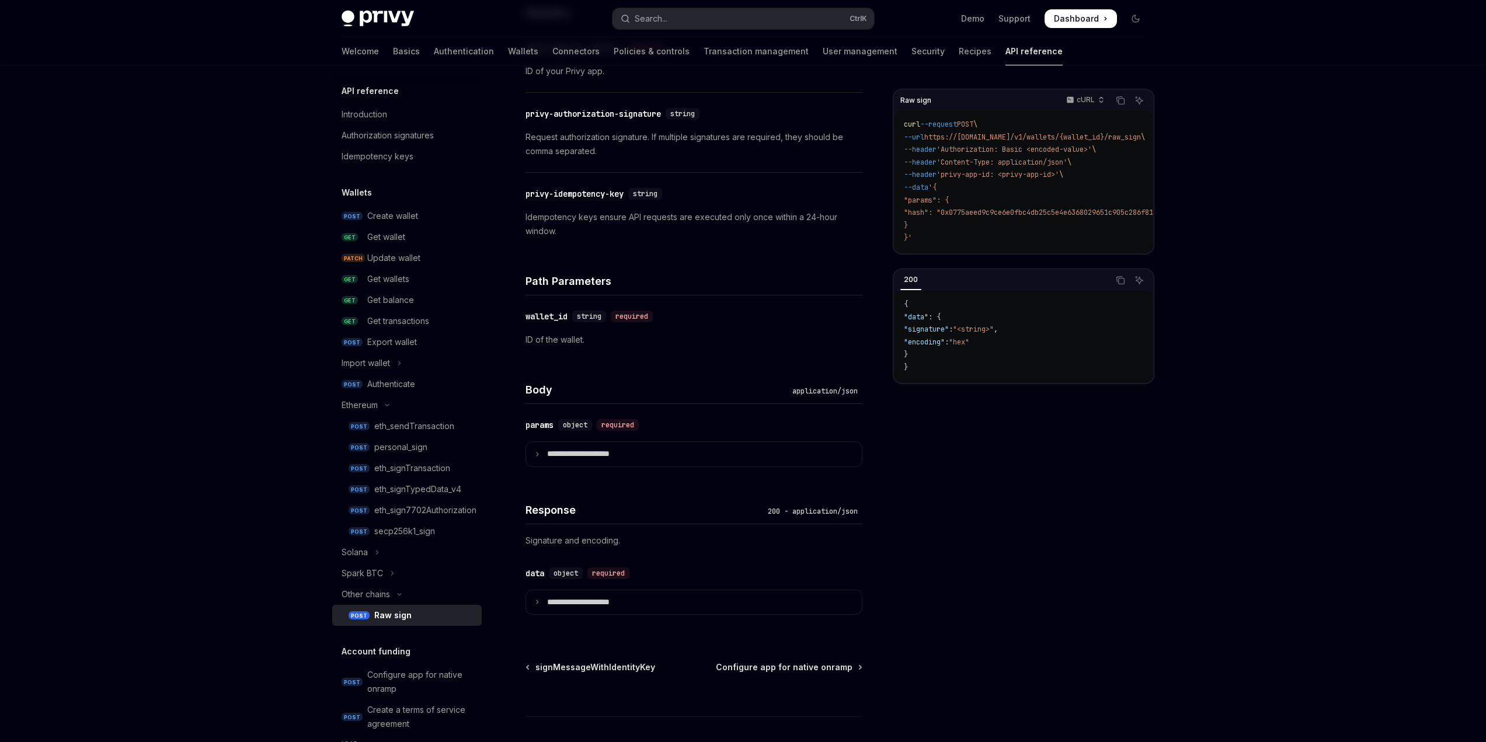
scroll to position [2401, 0]
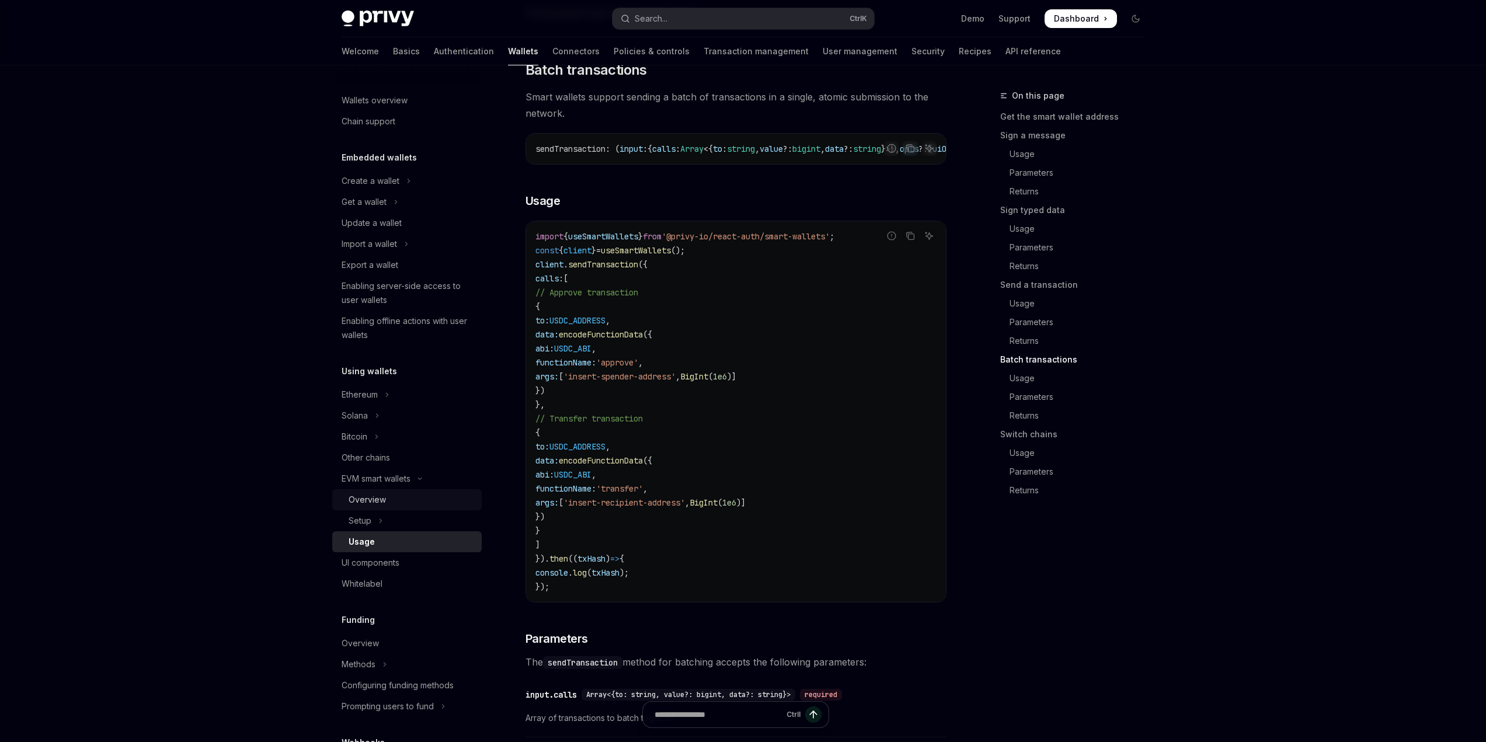
click at [371, 502] on div "Overview" at bounding box center [367, 500] width 37 height 14
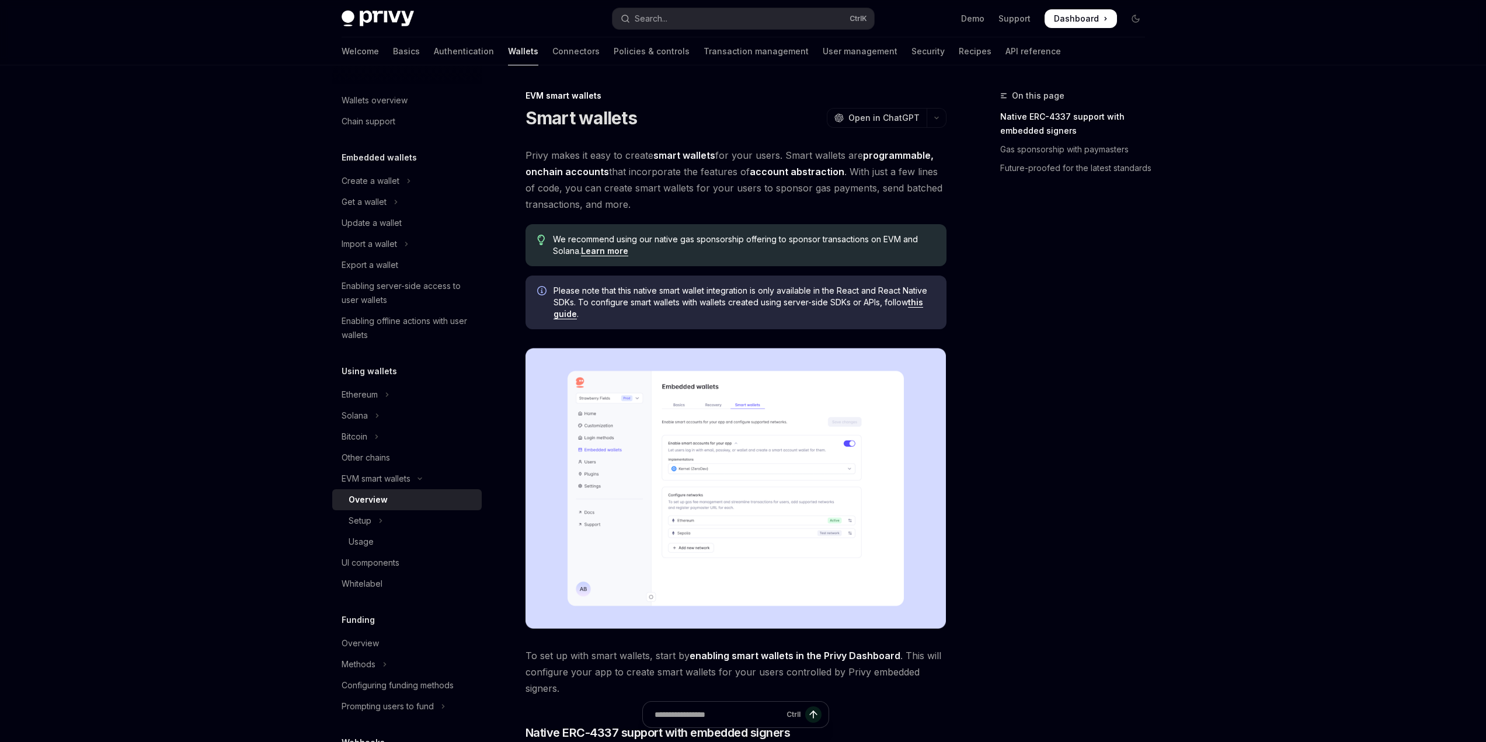
click at [918, 305] on link "this guide" at bounding box center [739, 308] width 370 height 22
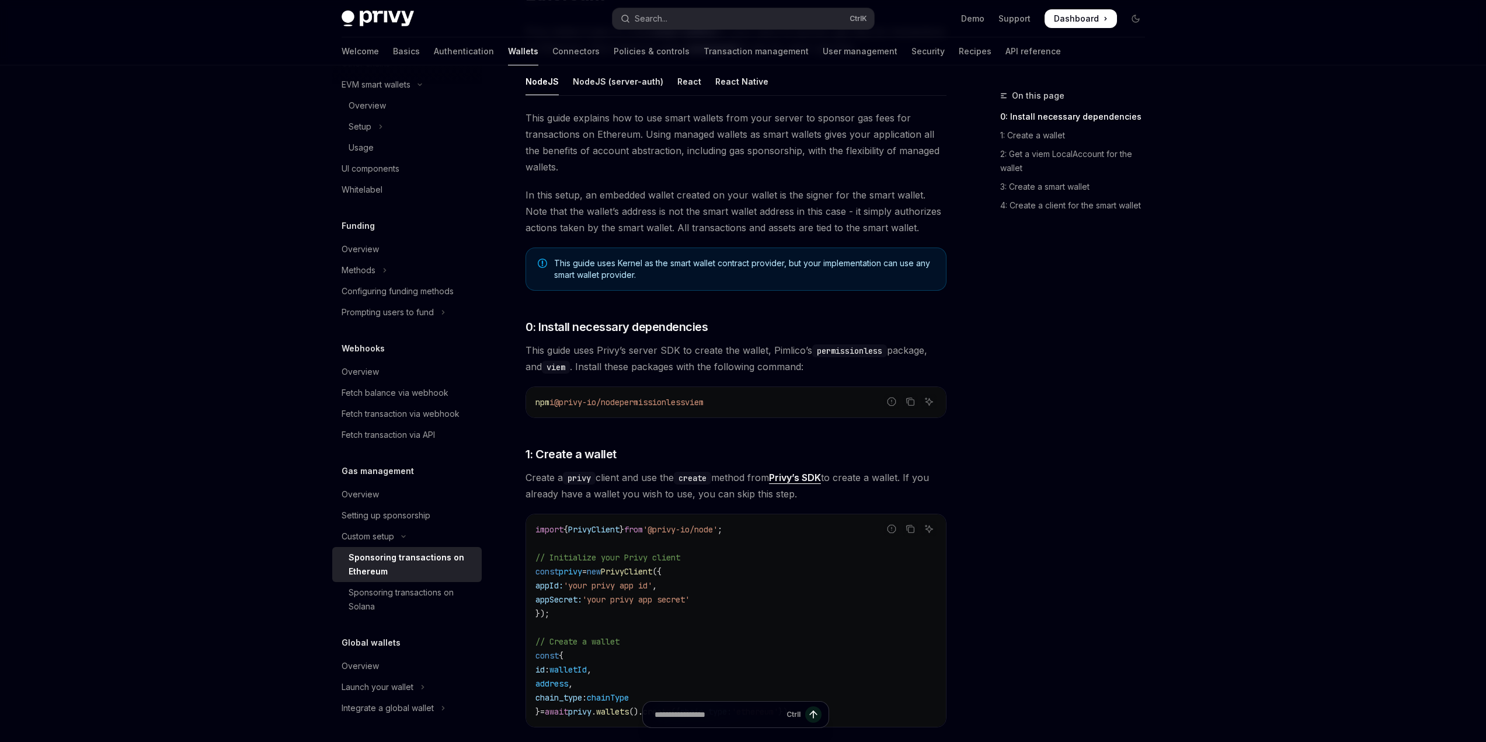
scroll to position [234, 0]
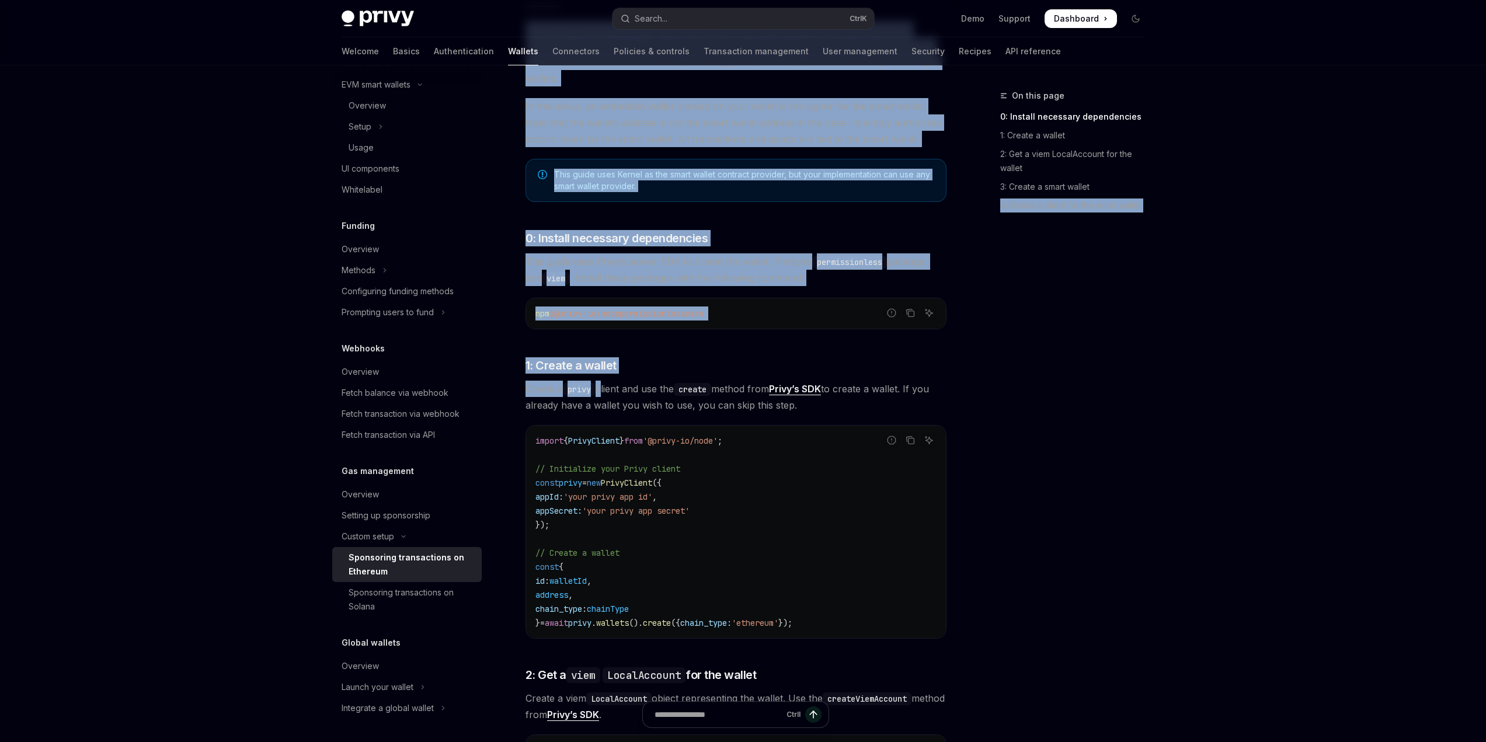
drag, startPoint x: 601, startPoint y: 391, endPoint x: 1028, endPoint y: 407, distance: 427.3
click at [1062, 412] on div "On this page 0: Install necessary dependencies 1: Create a wallet 2: Get a viem…" at bounding box center [1066, 416] width 178 height 654
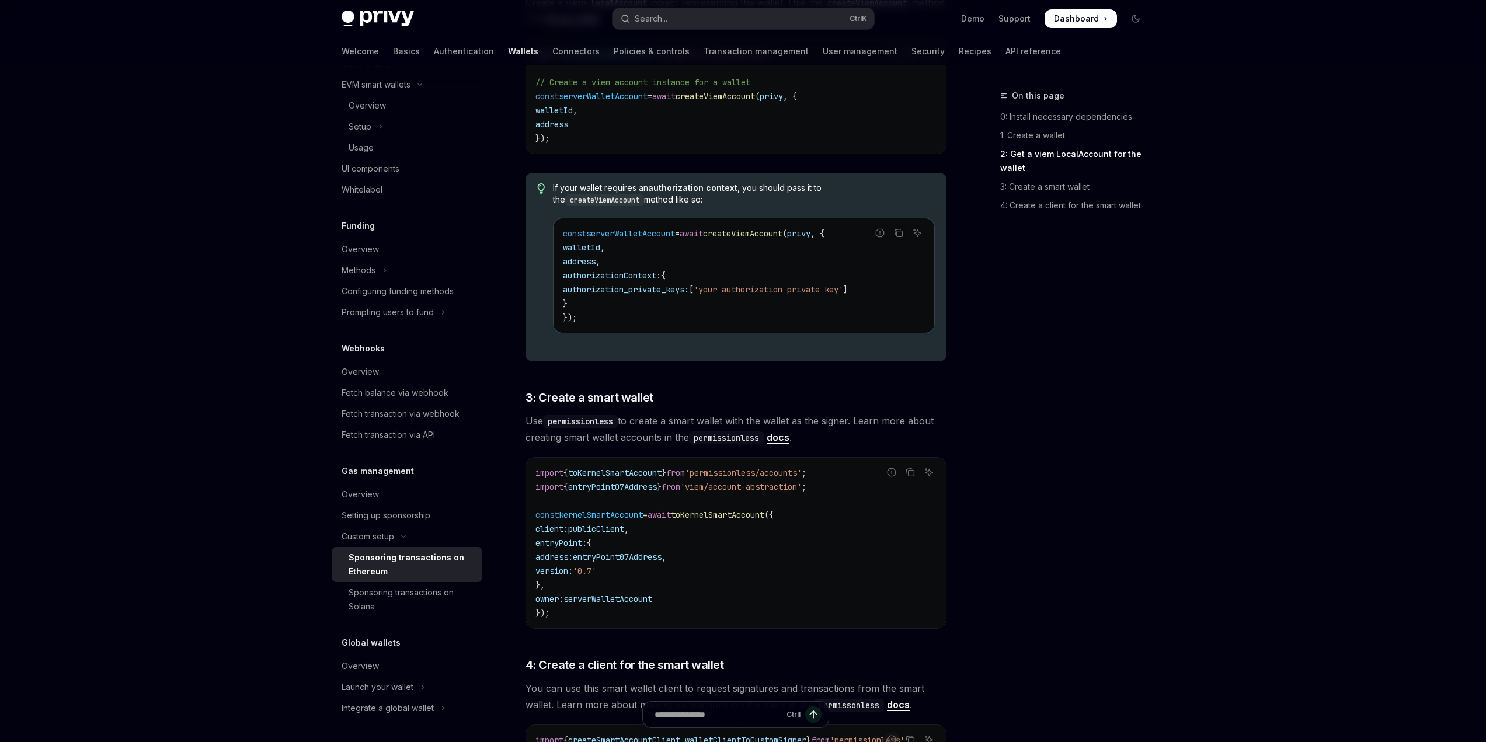
scroll to position [935, 0]
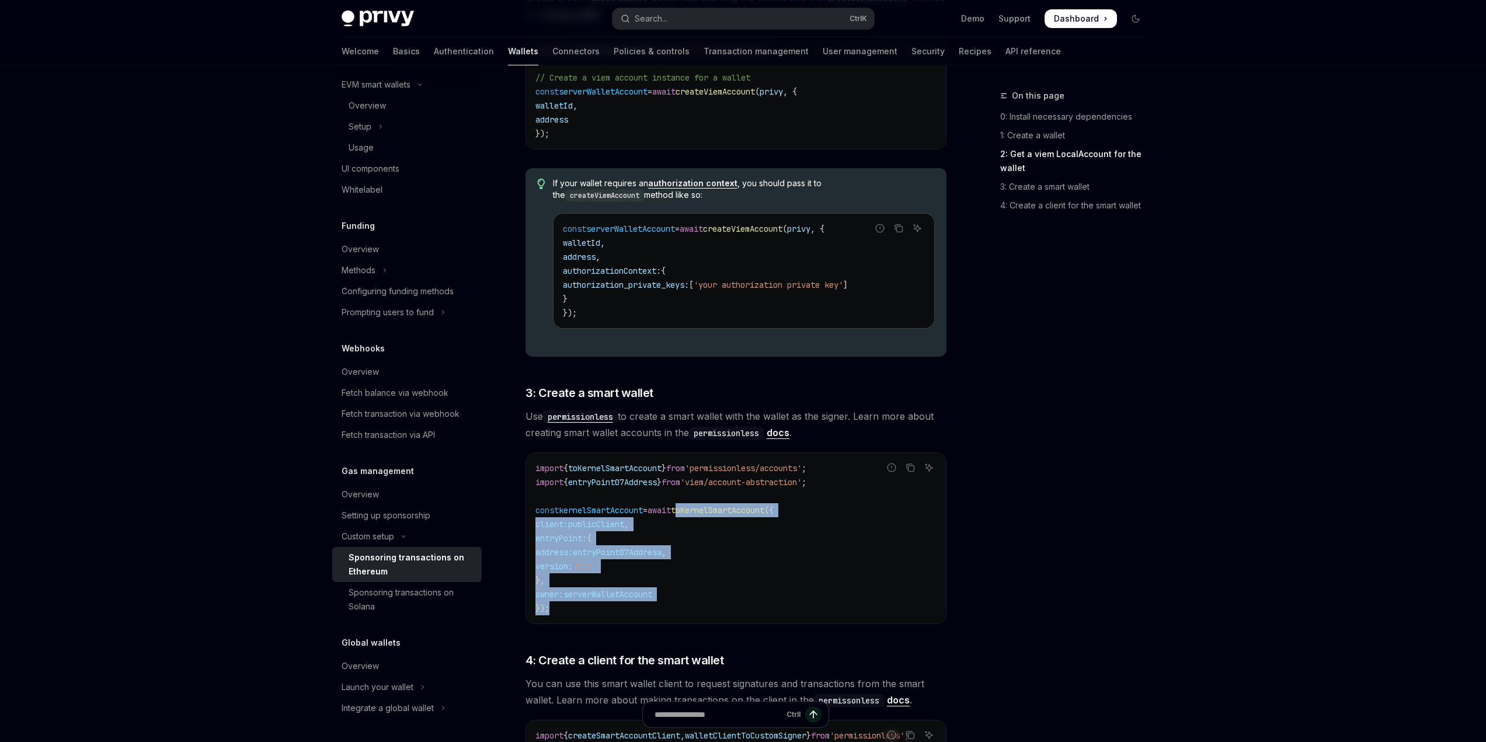
drag, startPoint x: 697, startPoint y: 513, endPoint x: 796, endPoint y: 605, distance: 135.1
click at [796, 605] on code "import { toKernelSmartAccount } from 'permissionless/accounts' ; import { entry…" at bounding box center [736, 538] width 401 height 154
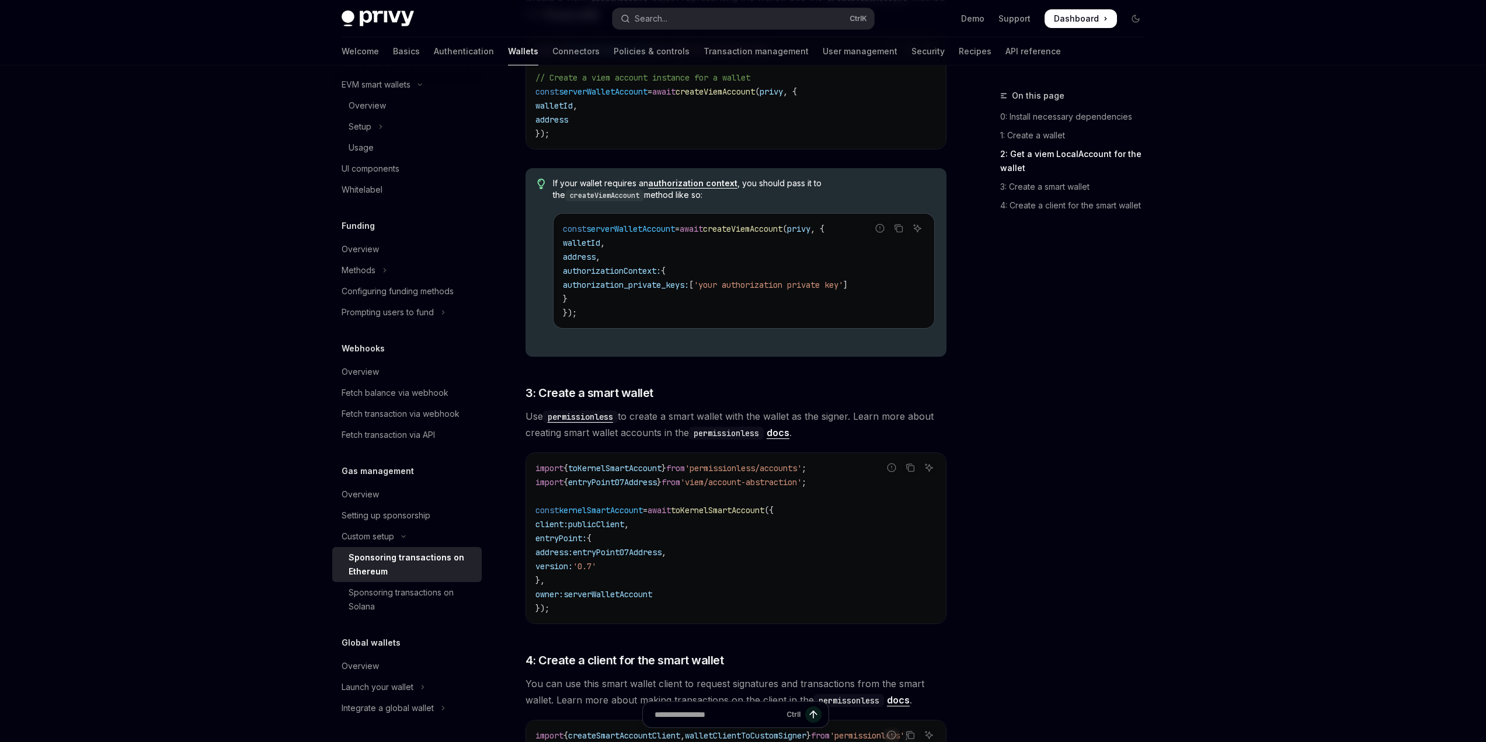
click at [1112, 561] on div "On this page 0: Install necessary dependencies 1: Create a wallet 2: Get a viem…" at bounding box center [1066, 416] width 178 height 654
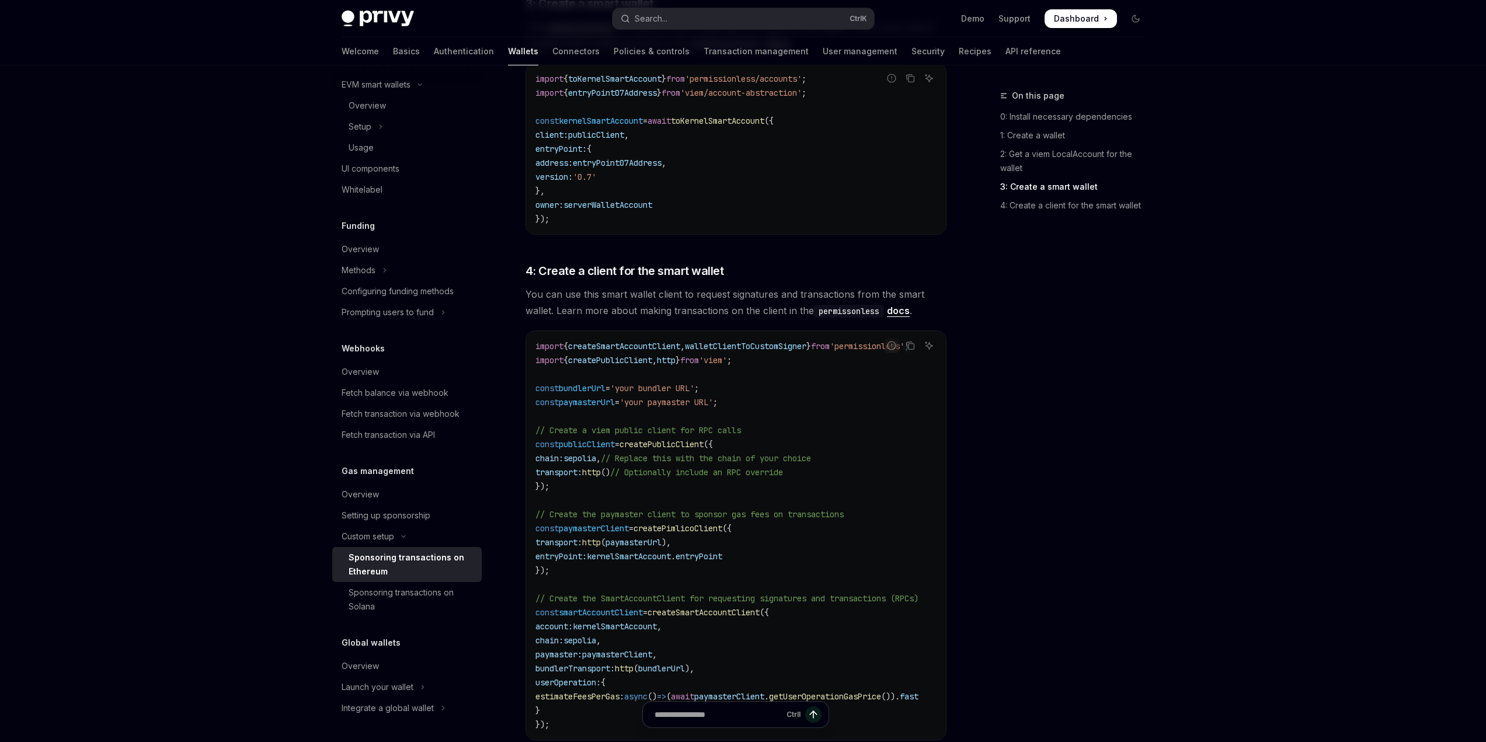
scroll to position [1402, 0]
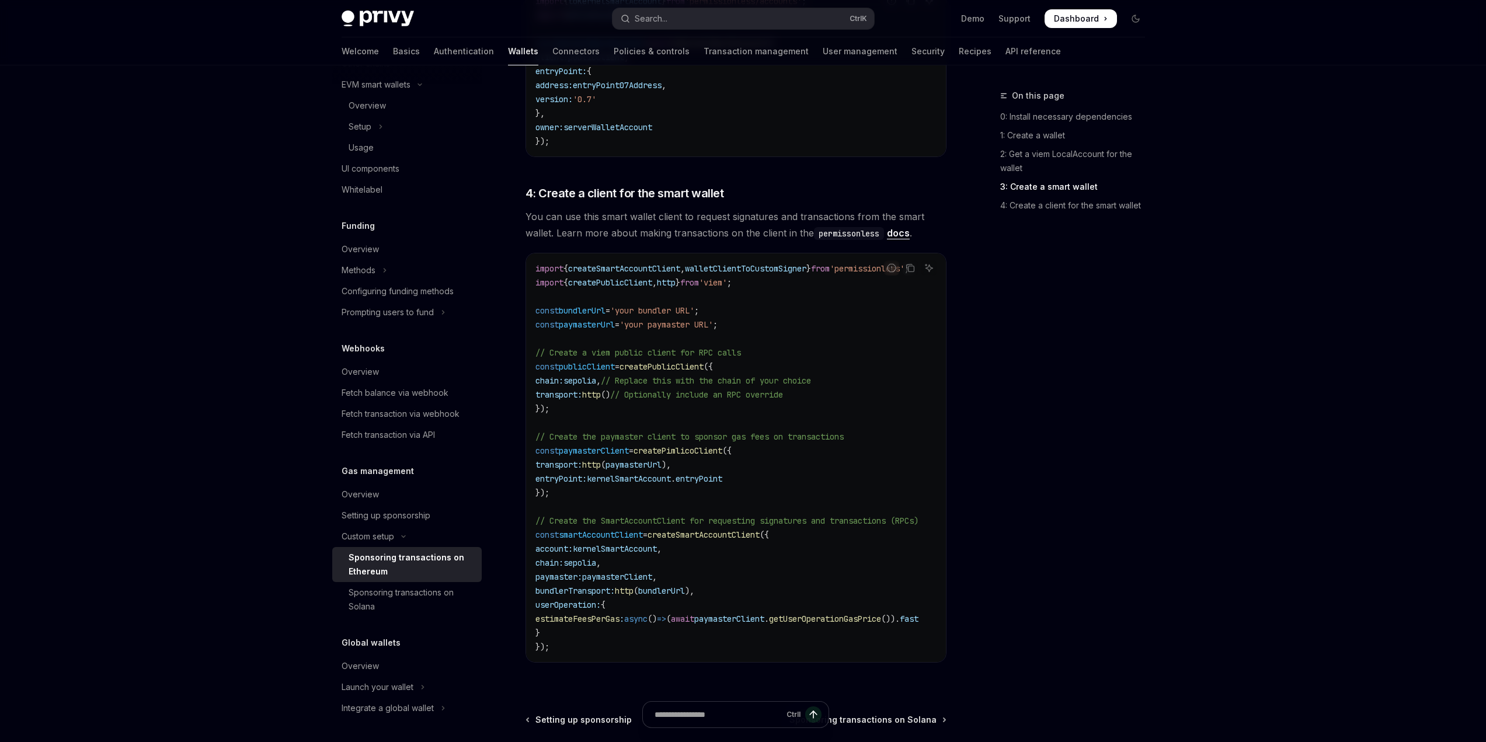
click at [591, 313] on span "bundlerUrl" at bounding box center [582, 310] width 47 height 11
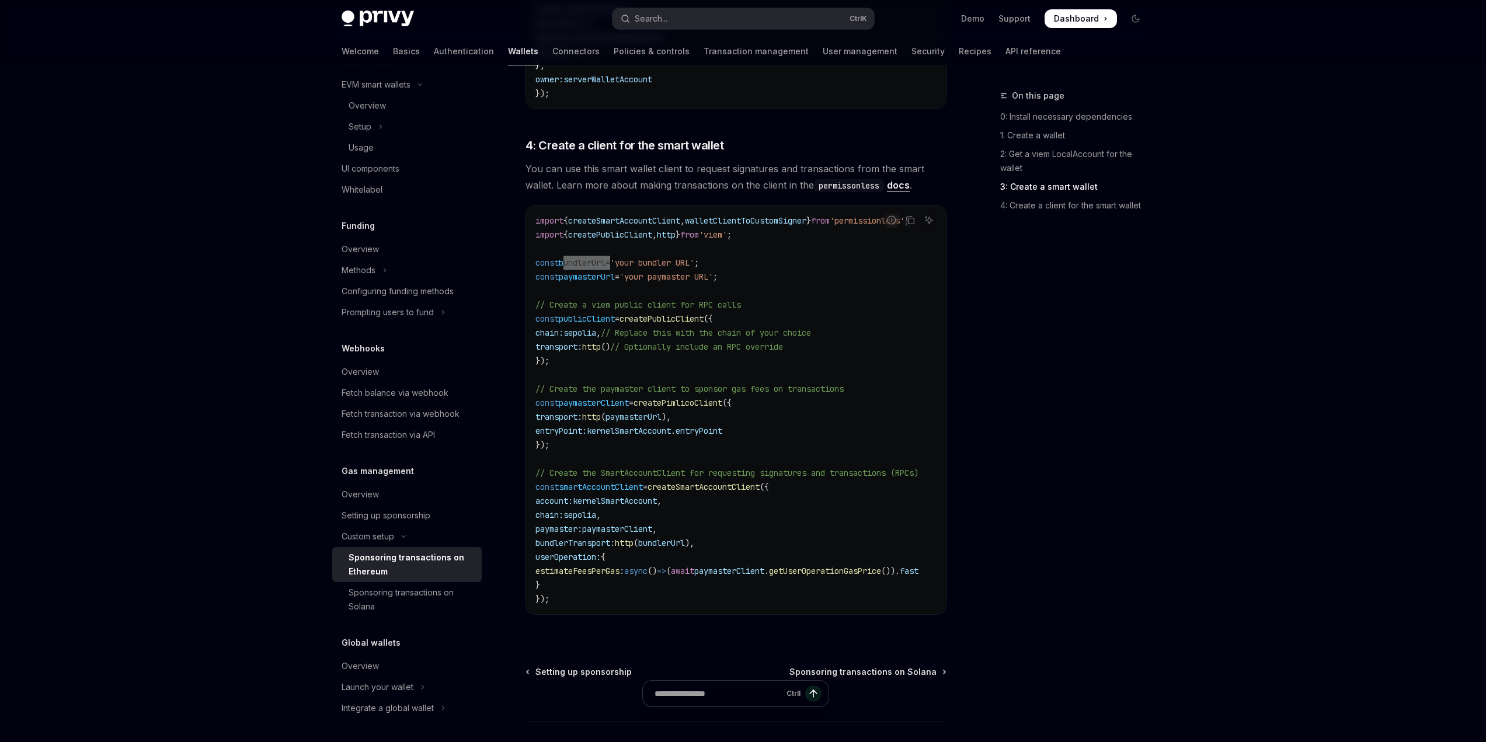
scroll to position [1460, 0]
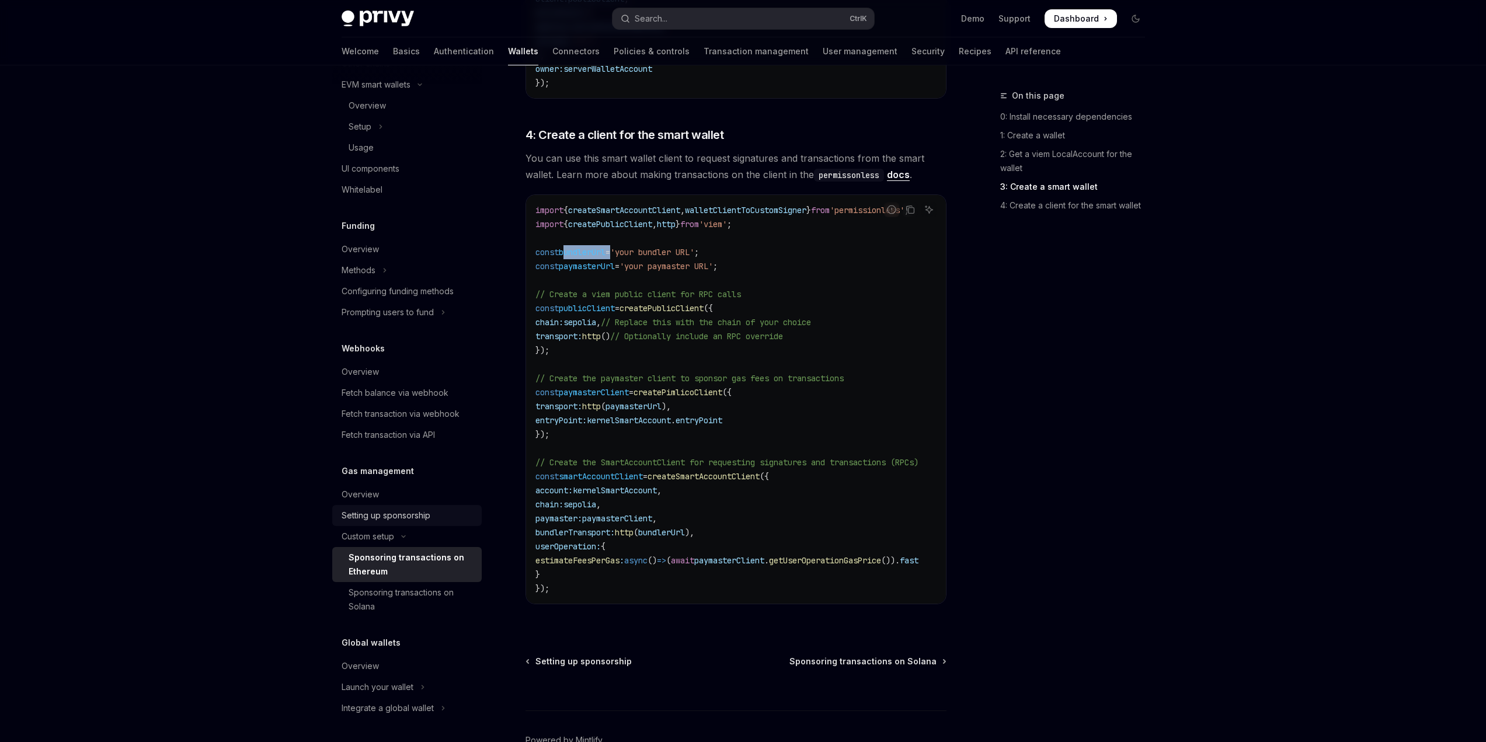
click at [399, 515] on div "Setting up sponsorship" at bounding box center [386, 516] width 89 height 14
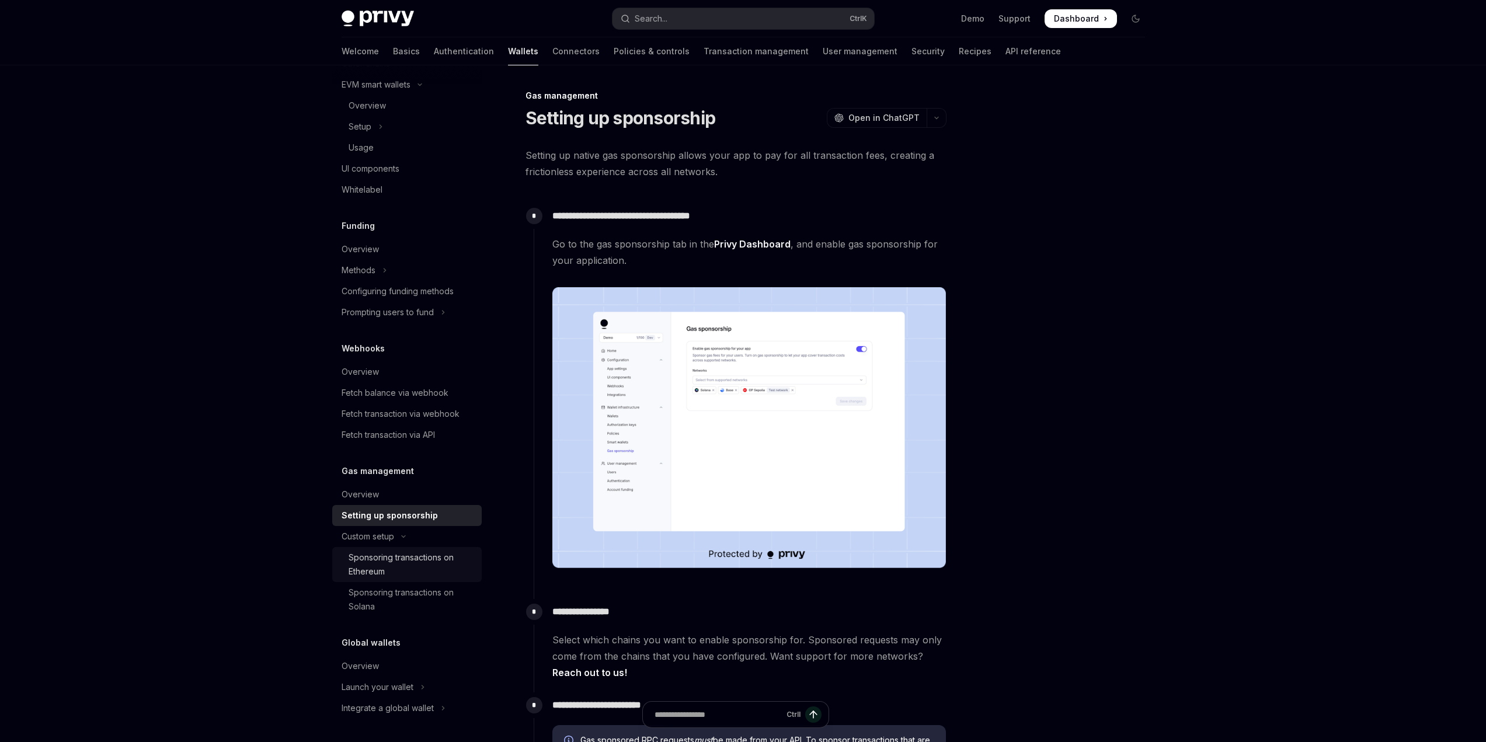
click at [428, 578] on div "Sponsoring transactions on Ethereum" at bounding box center [412, 565] width 126 height 28
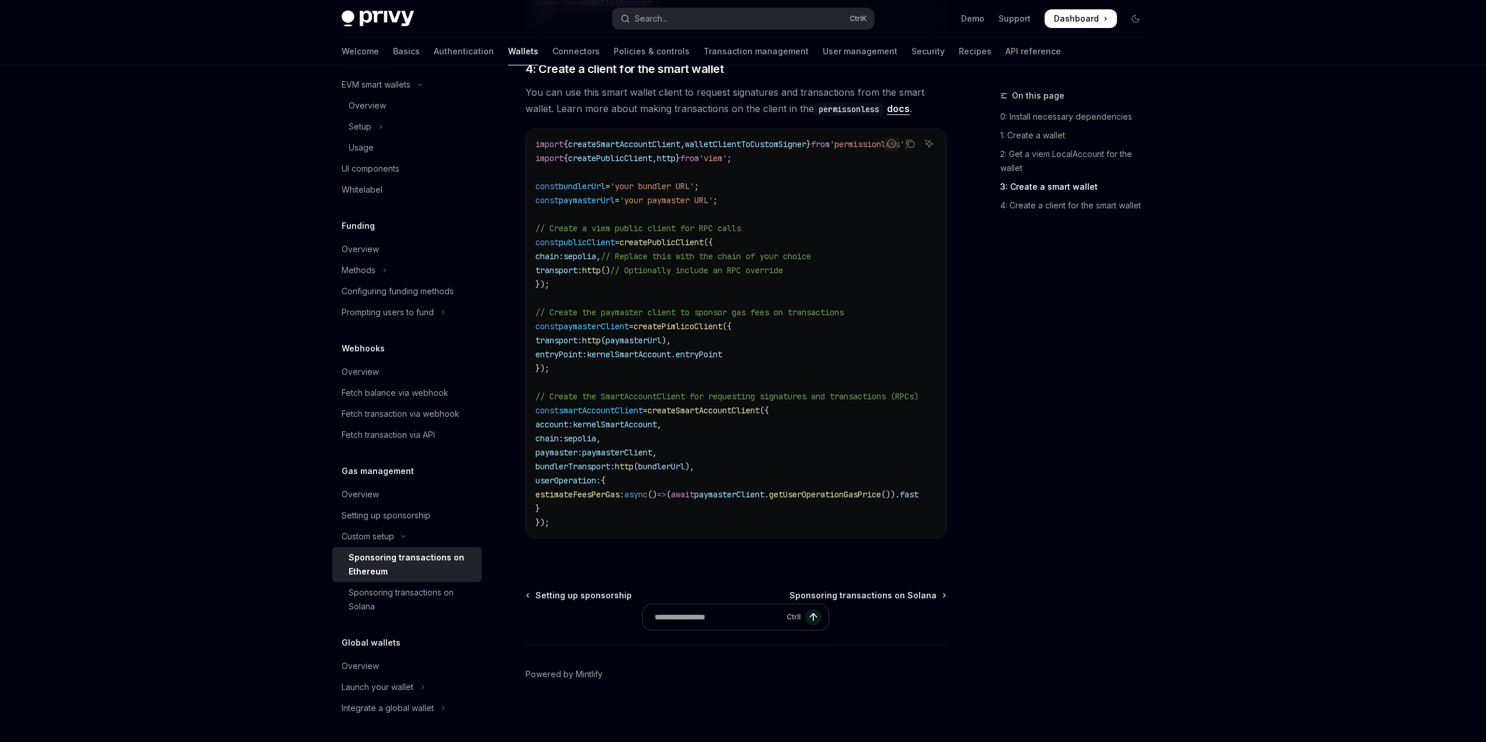
scroll to position [1534, 0]
click at [390, 433] on div "Fetch transaction via API" at bounding box center [388, 435] width 93 height 14
type textarea "*"
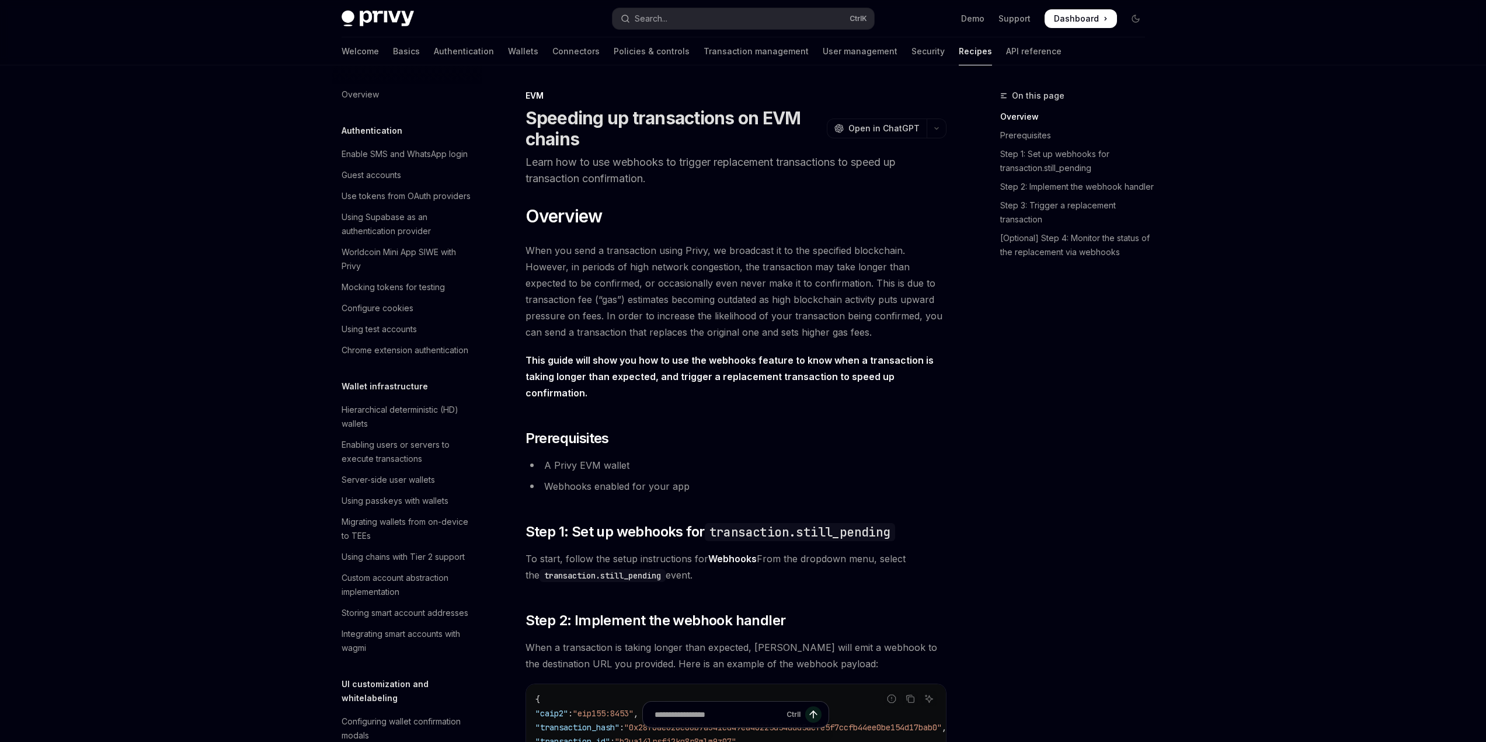
scroll to position [1604, 0]
